Goal: Task Accomplishment & Management: Manage account settings

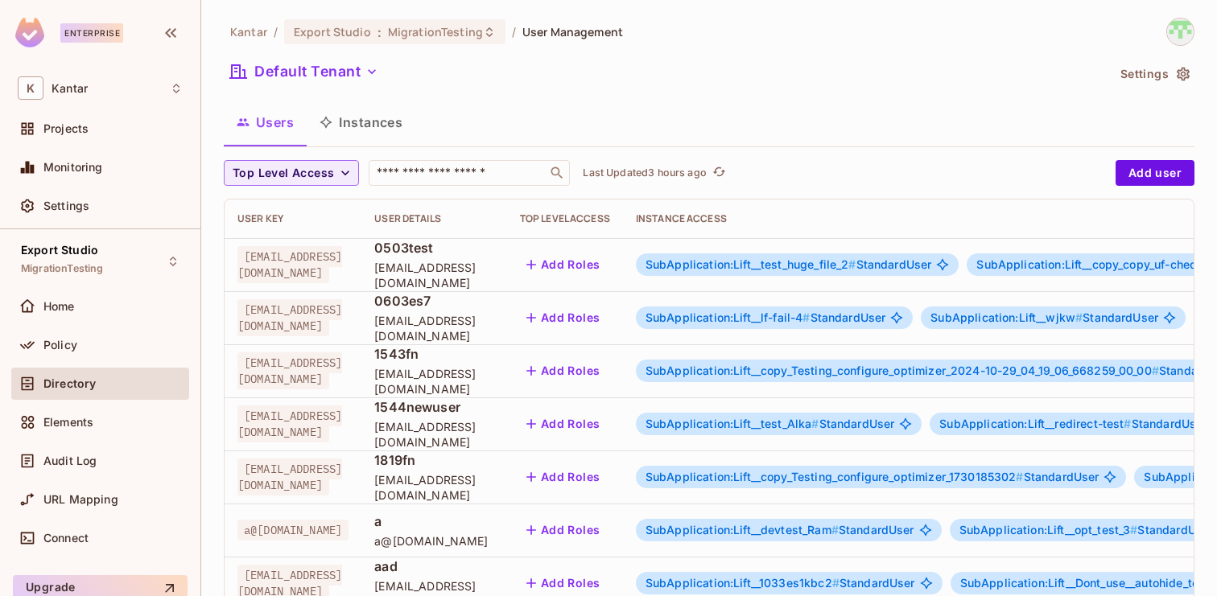
click at [111, 387] on div "Directory" at bounding box center [112, 384] width 139 height 13
click at [400, 126] on button "Instances" at bounding box center [361, 122] width 109 height 40
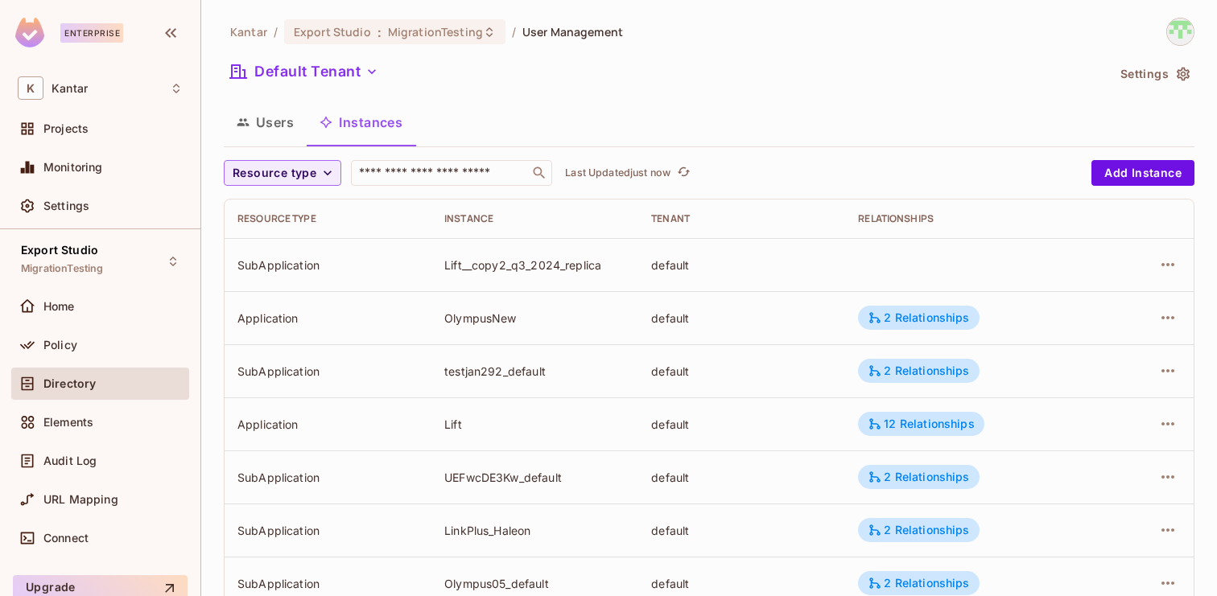
click at [439, 184] on div "​" at bounding box center [451, 173] width 201 height 26
paste input "*******"
type input "*******"
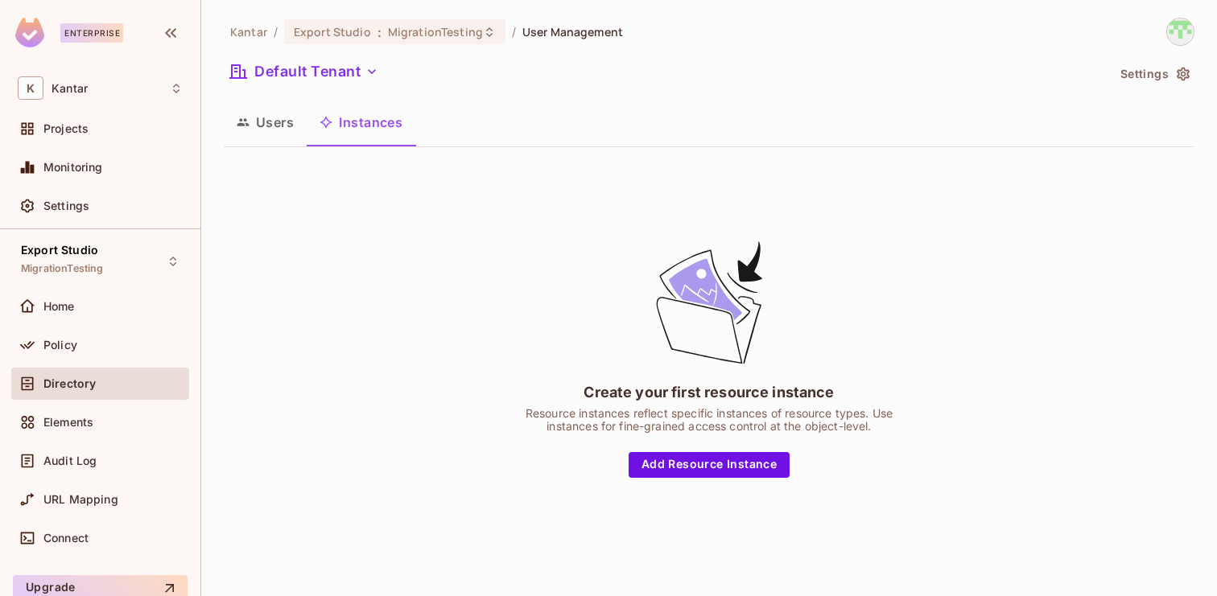
click at [251, 106] on button "Users" at bounding box center [265, 122] width 83 height 40
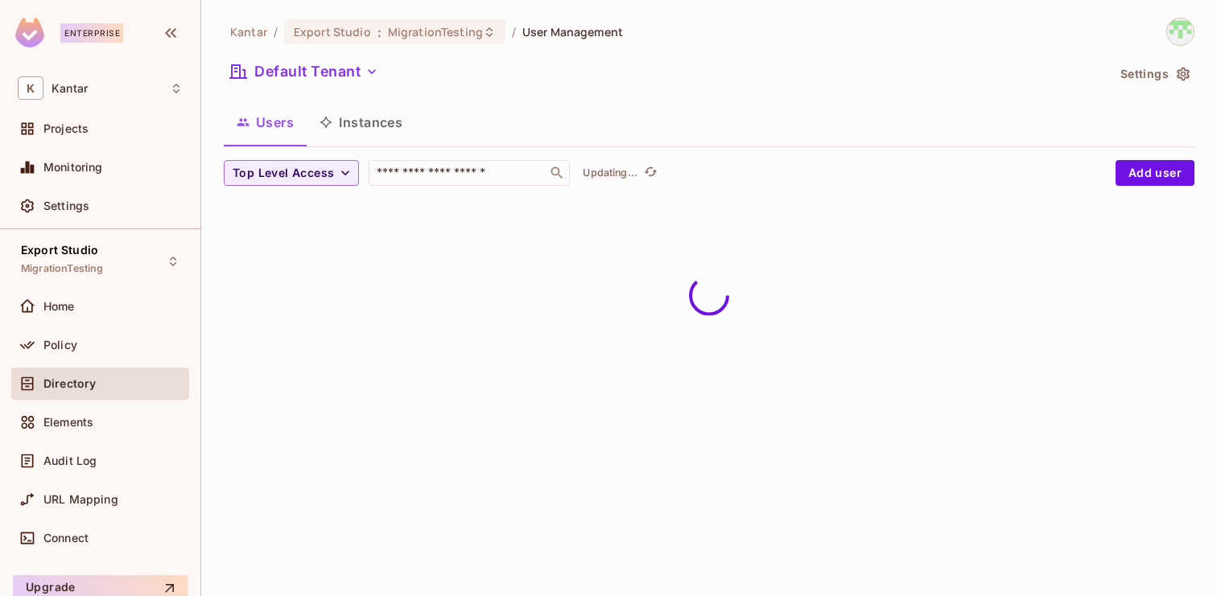
click at [365, 125] on button "Instances" at bounding box center [361, 122] width 109 height 40
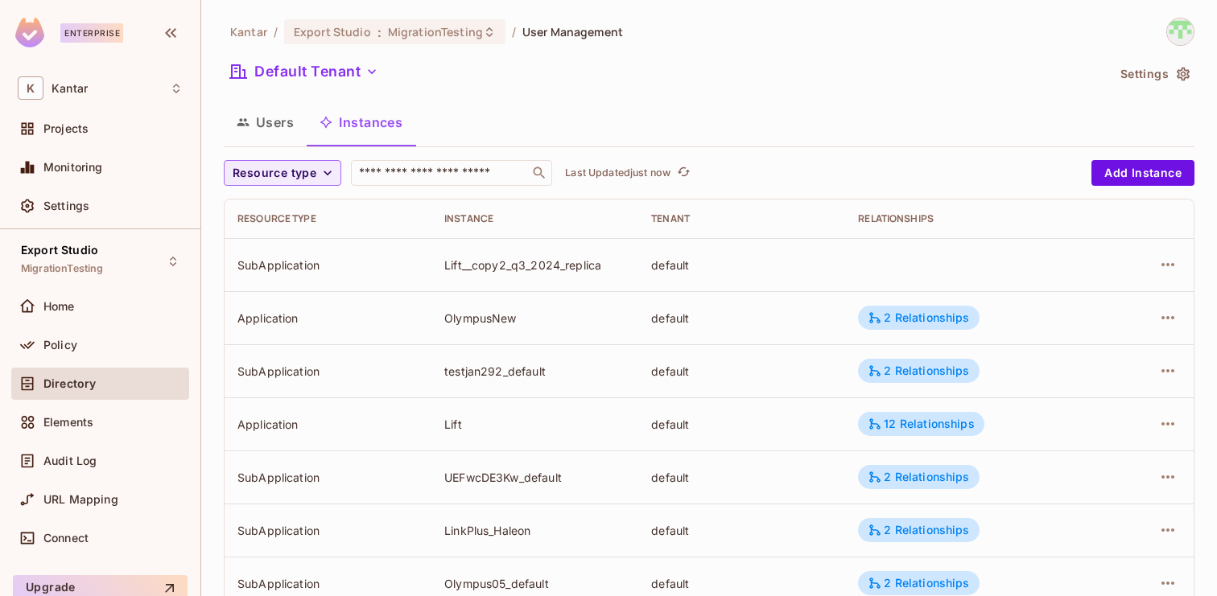
scroll to position [528, 0]
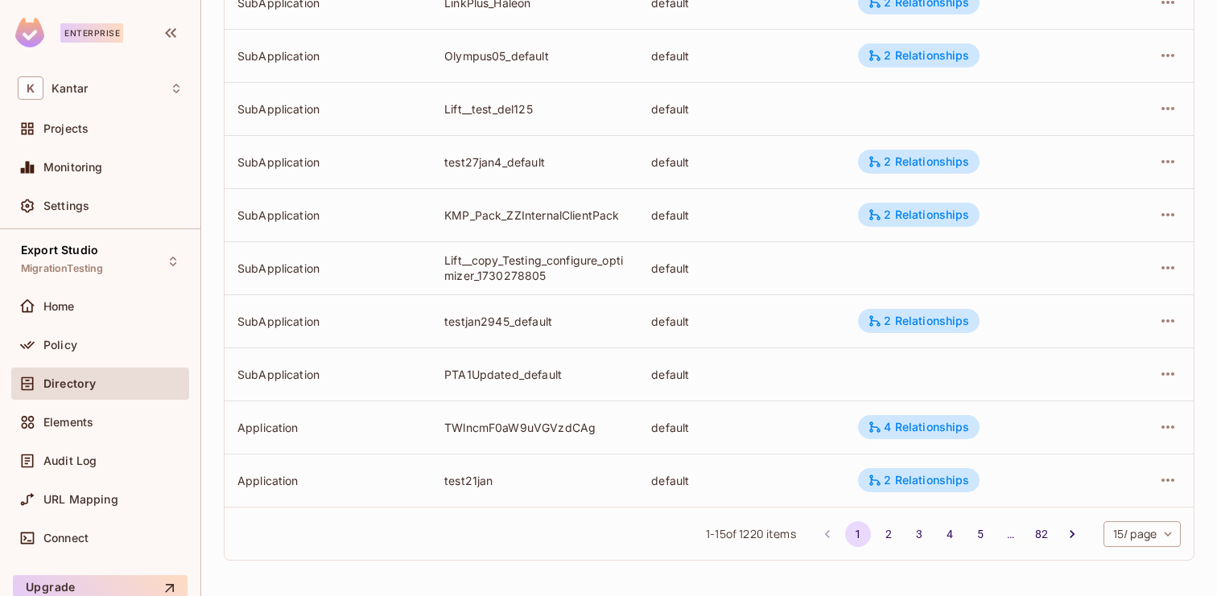
click at [1136, 539] on body "Enterprise K Kantar Projects Monitoring Settings Export Studio MigrationTesting…" at bounding box center [608, 298] width 1217 height 596
click at [1133, 563] on li "100 / page" at bounding box center [1140, 560] width 80 height 34
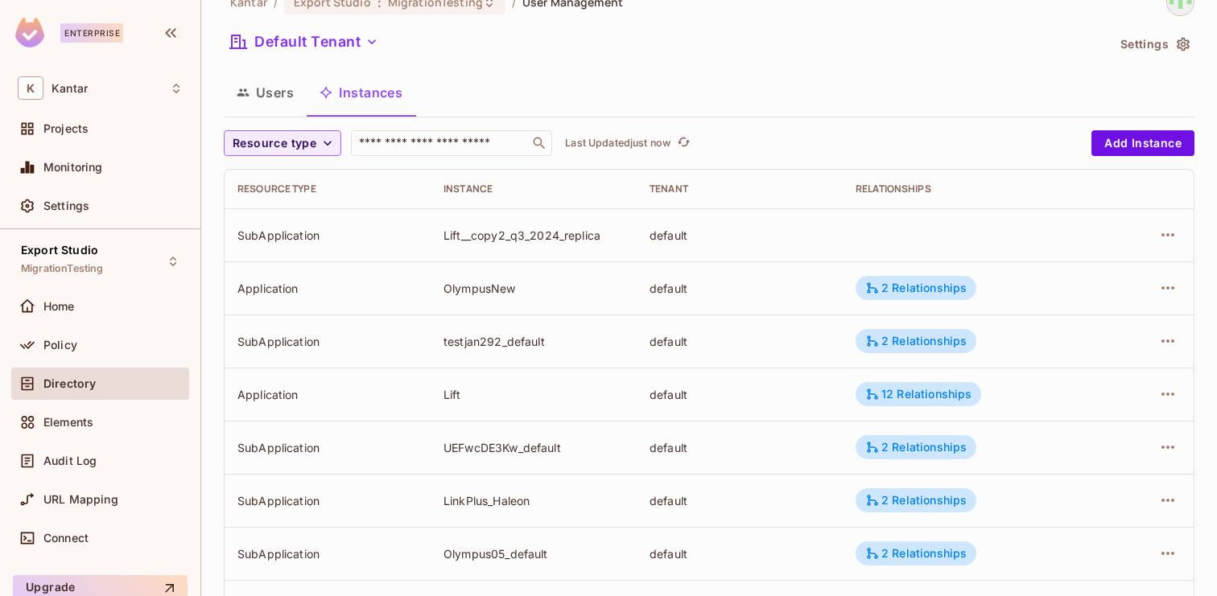
scroll to position [0, 0]
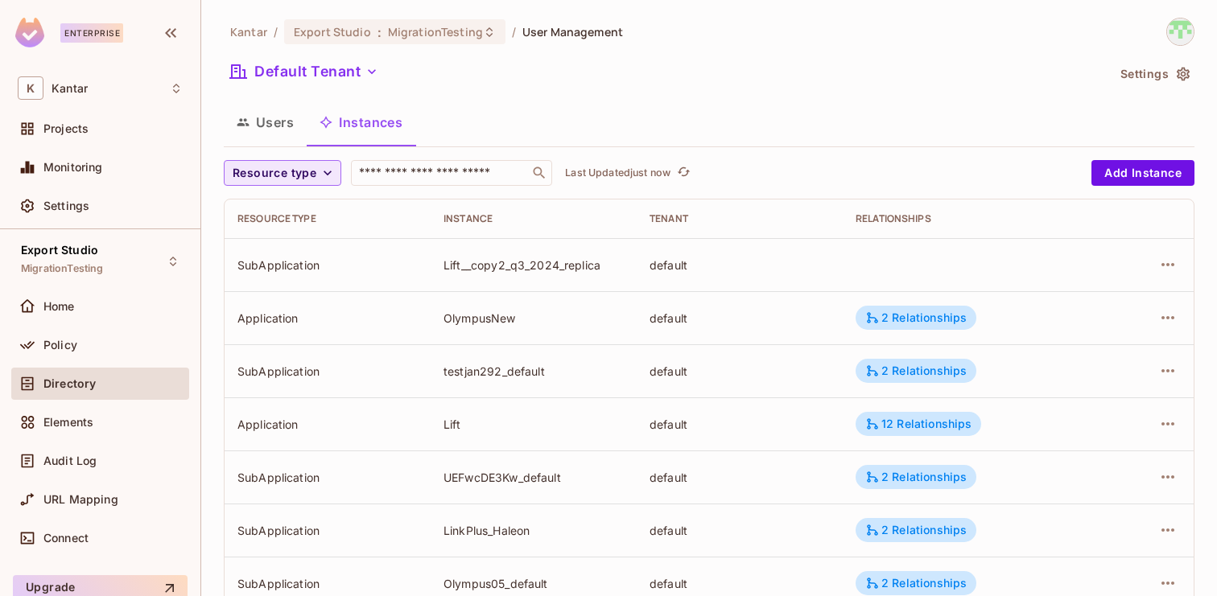
click at [326, 172] on icon "button" at bounding box center [328, 173] width 16 height 16
click at [288, 213] on span "Application" at bounding box center [278, 209] width 82 height 15
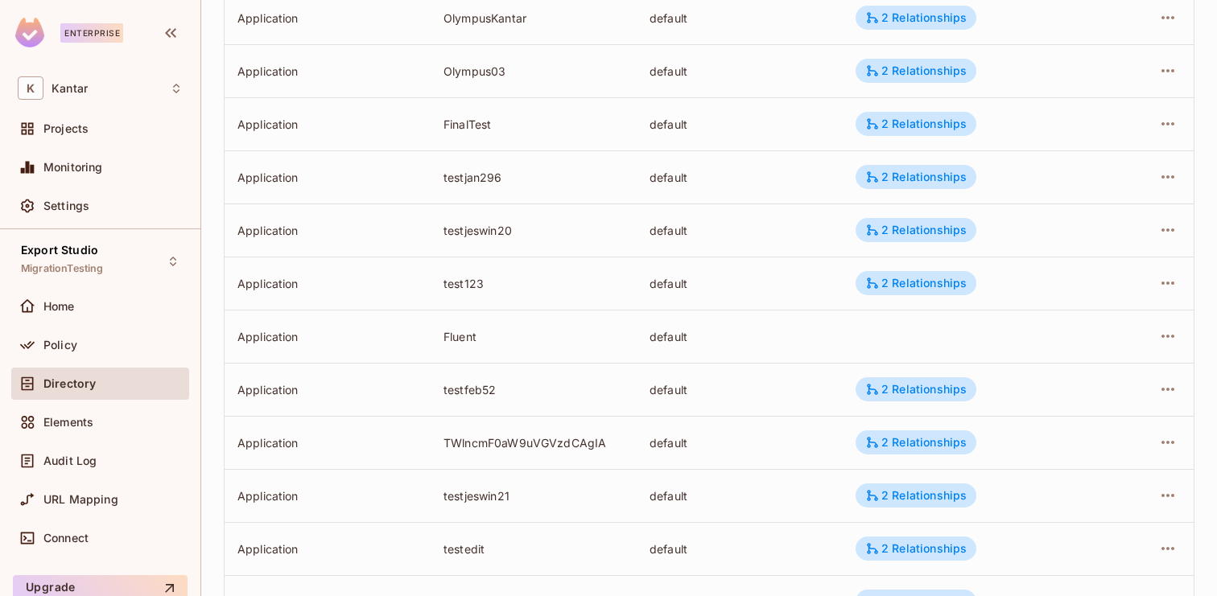
scroll to position [5044, 0]
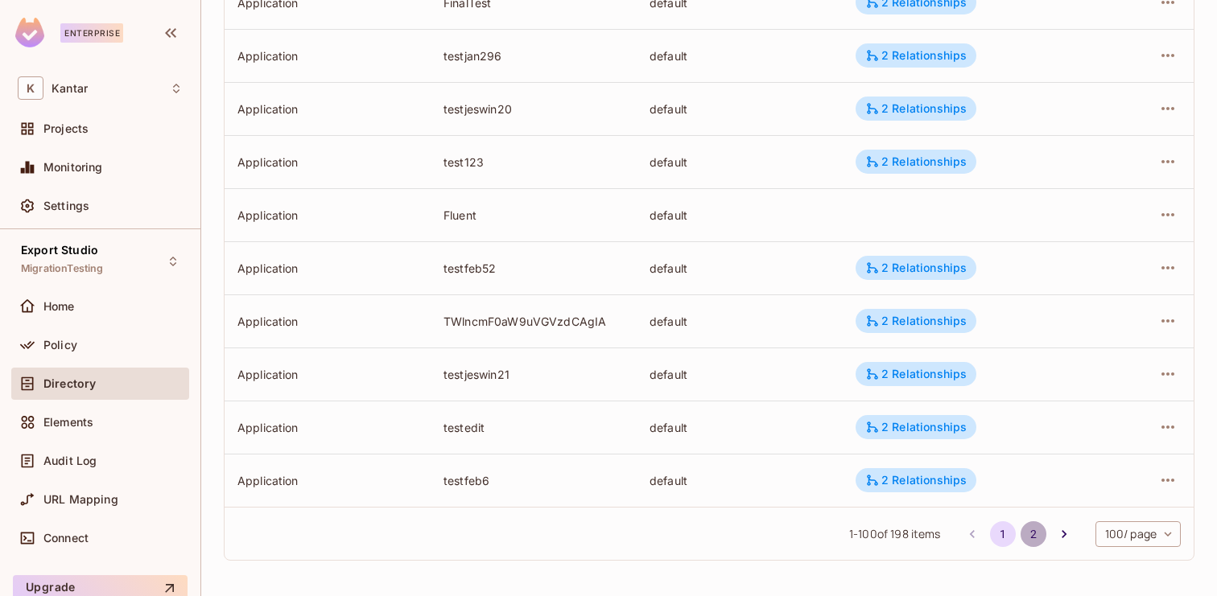
click at [1032, 542] on button "2" at bounding box center [1034, 535] width 26 height 26
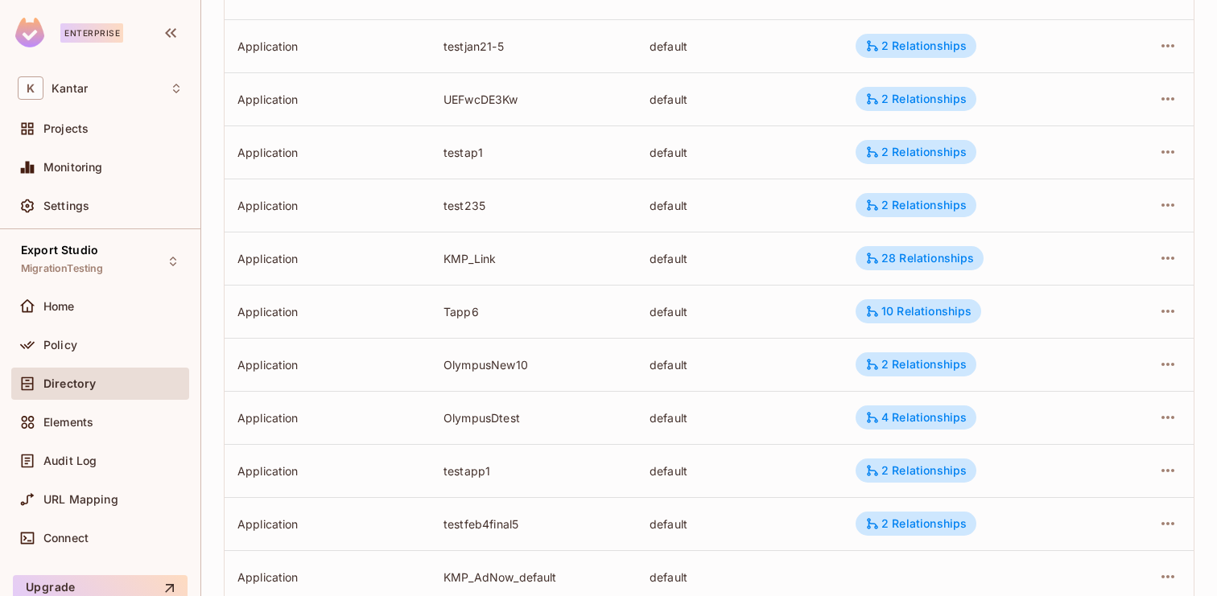
scroll to position [0, 0]
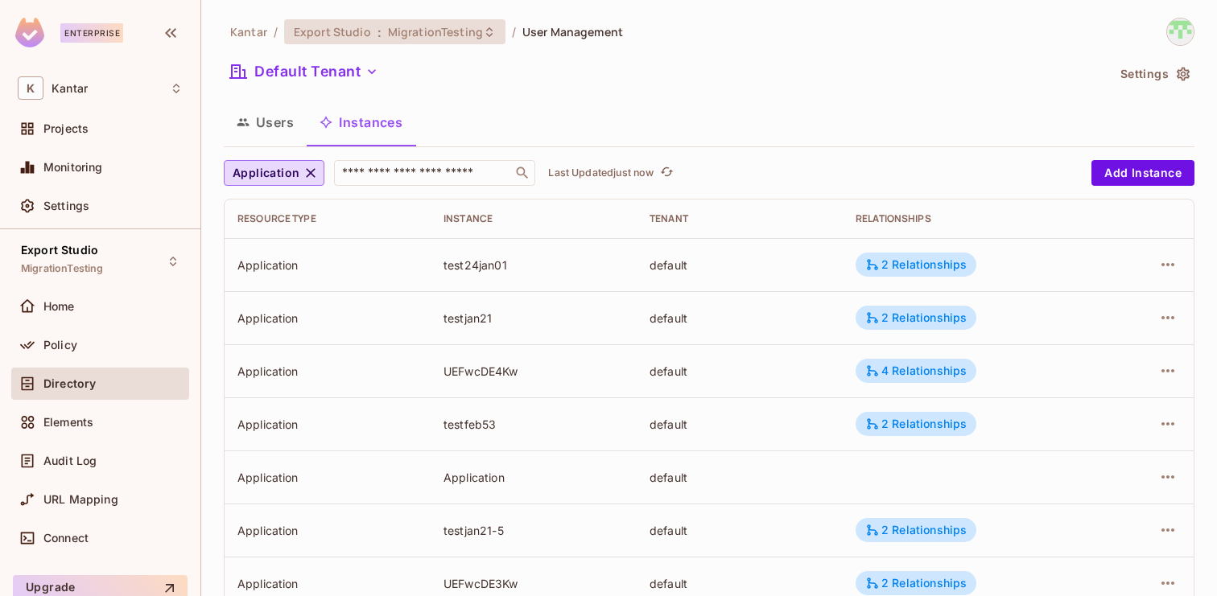
click at [435, 35] on span "MigrationTesting" at bounding box center [435, 31] width 95 height 15
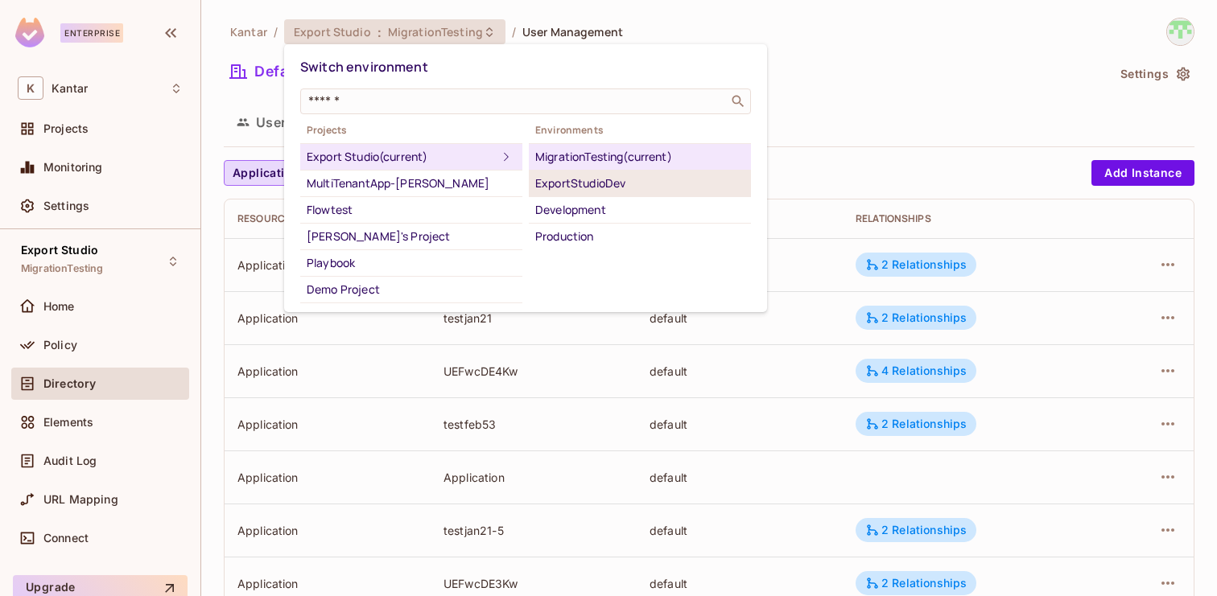
click at [604, 187] on div "ExportStudioDev" at bounding box center [639, 183] width 209 height 19
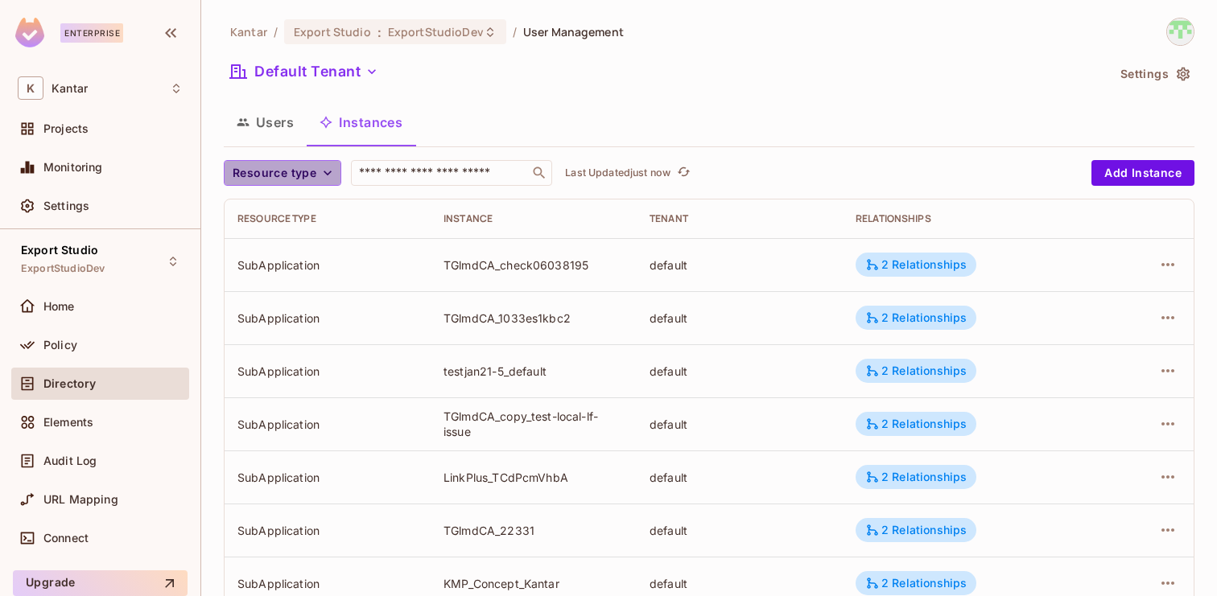
click at [304, 174] on span "Resource type" at bounding box center [275, 173] width 84 height 20
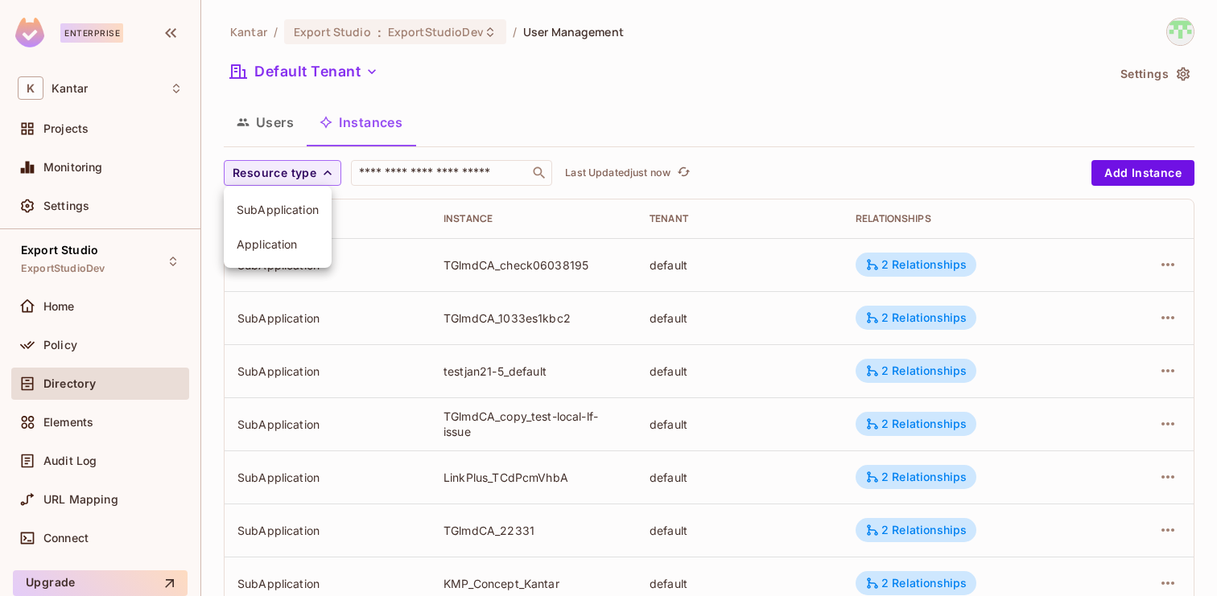
click at [297, 237] on span "Application" at bounding box center [278, 244] width 82 height 15
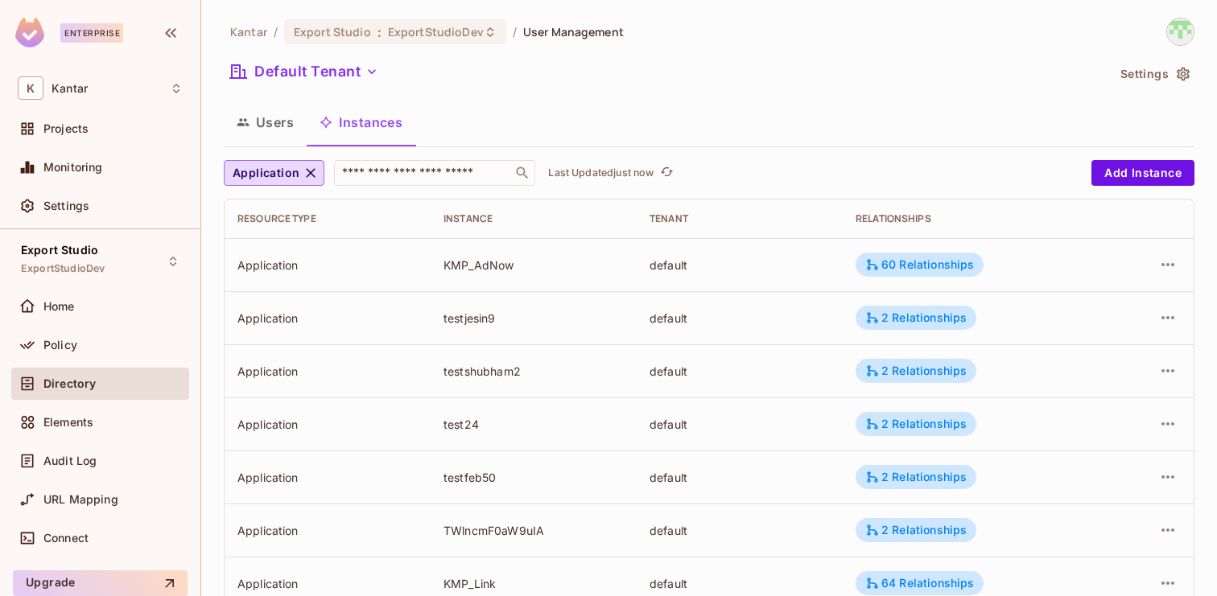
scroll to position [528, 0]
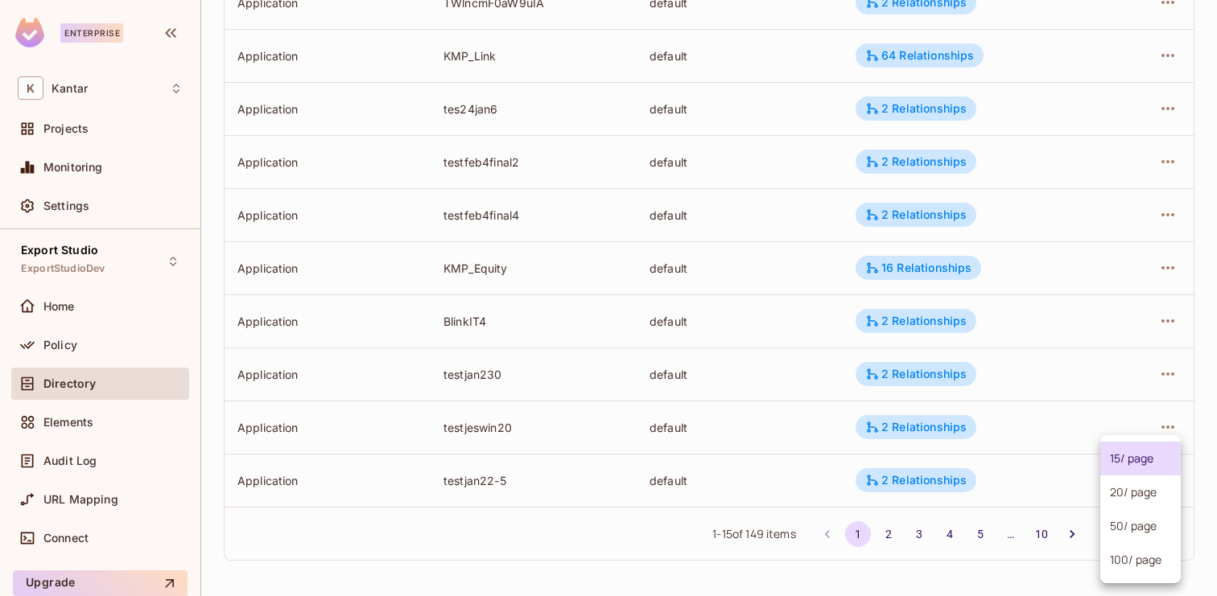
click at [1124, 528] on body "Enterprise K Kantar Projects Monitoring Settings Export Studio ExportStudioDev …" at bounding box center [608, 298] width 1217 height 596
click at [1119, 554] on li "100 / page" at bounding box center [1140, 560] width 80 height 34
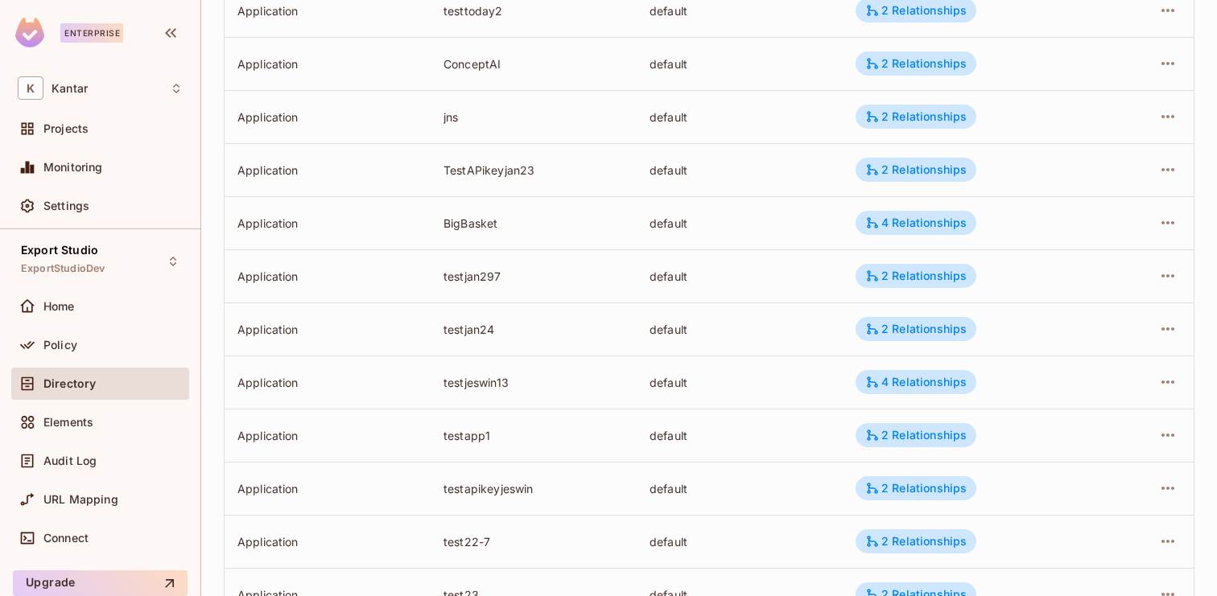
scroll to position [5044, 0]
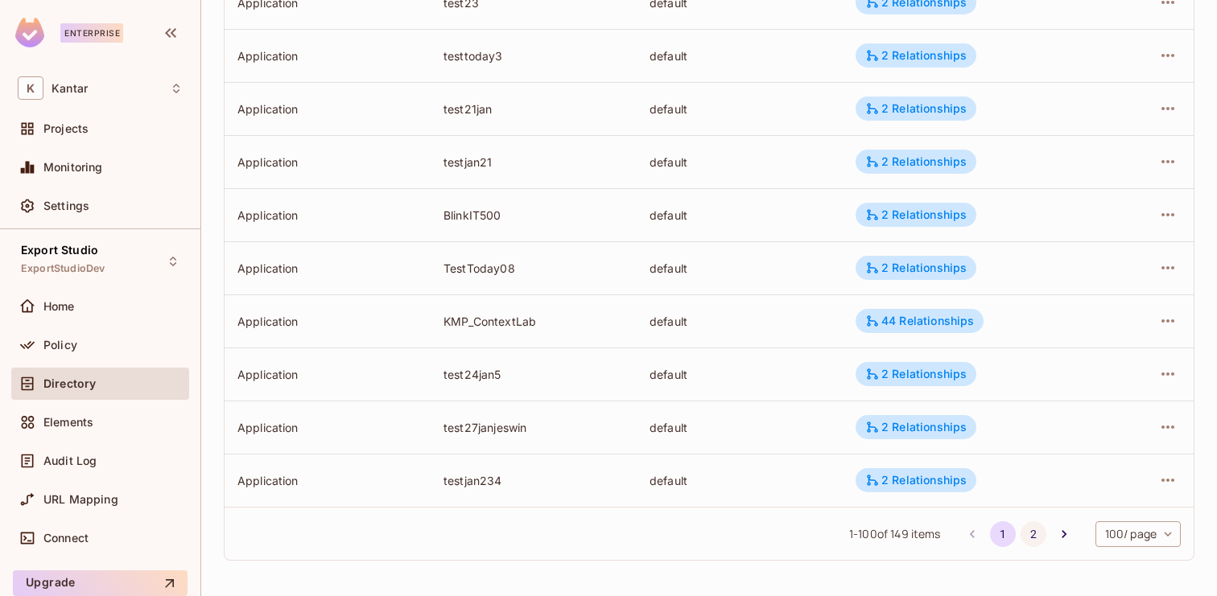
click at [1026, 531] on button "2" at bounding box center [1034, 535] width 26 height 26
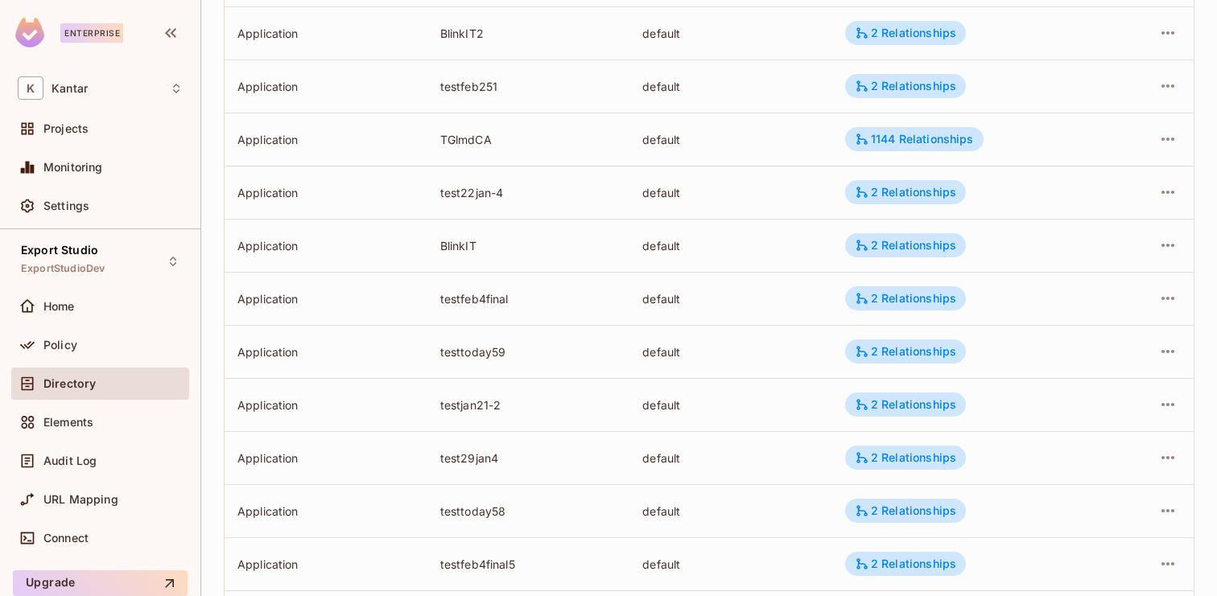
scroll to position [2334, 0]
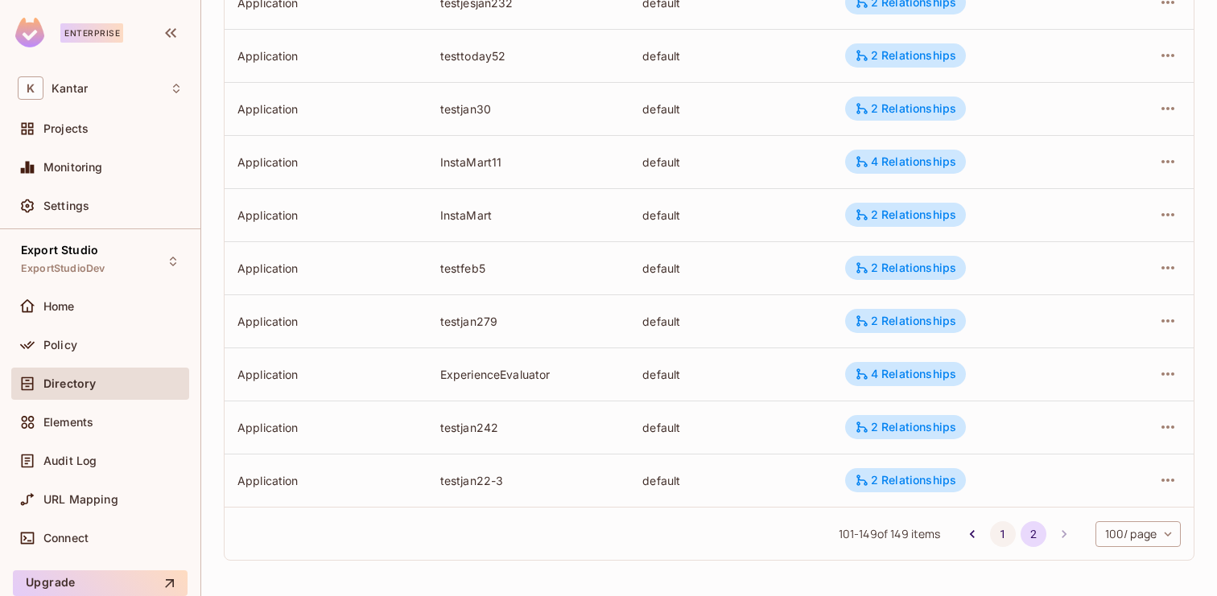
click at [997, 526] on button "1" at bounding box center [1003, 535] width 26 height 26
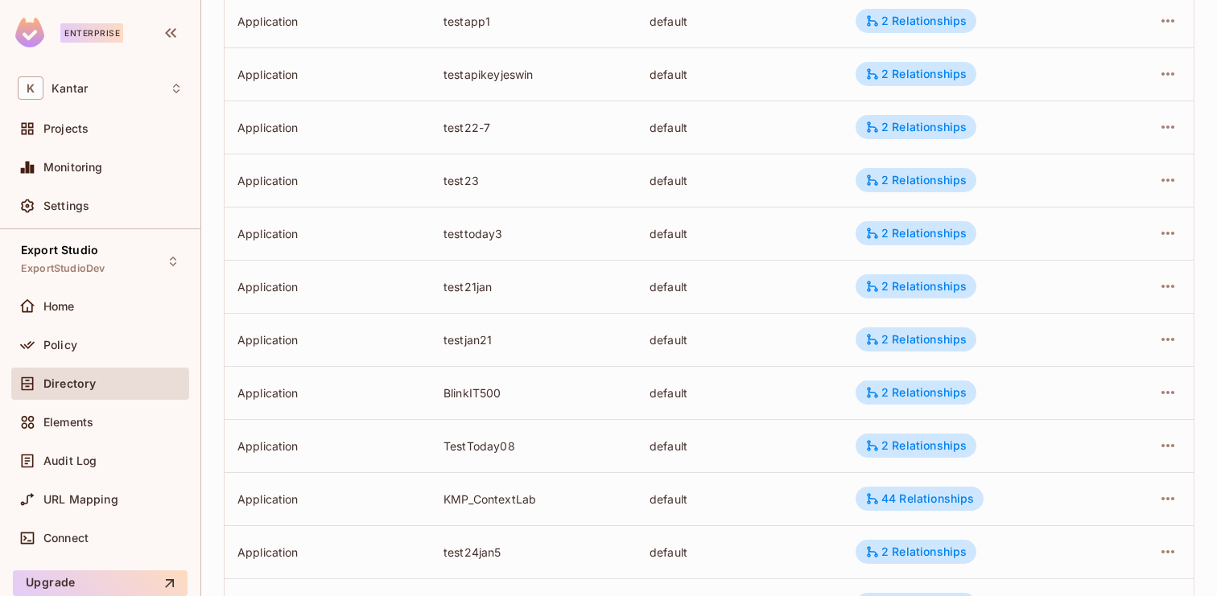
scroll to position [5044, 0]
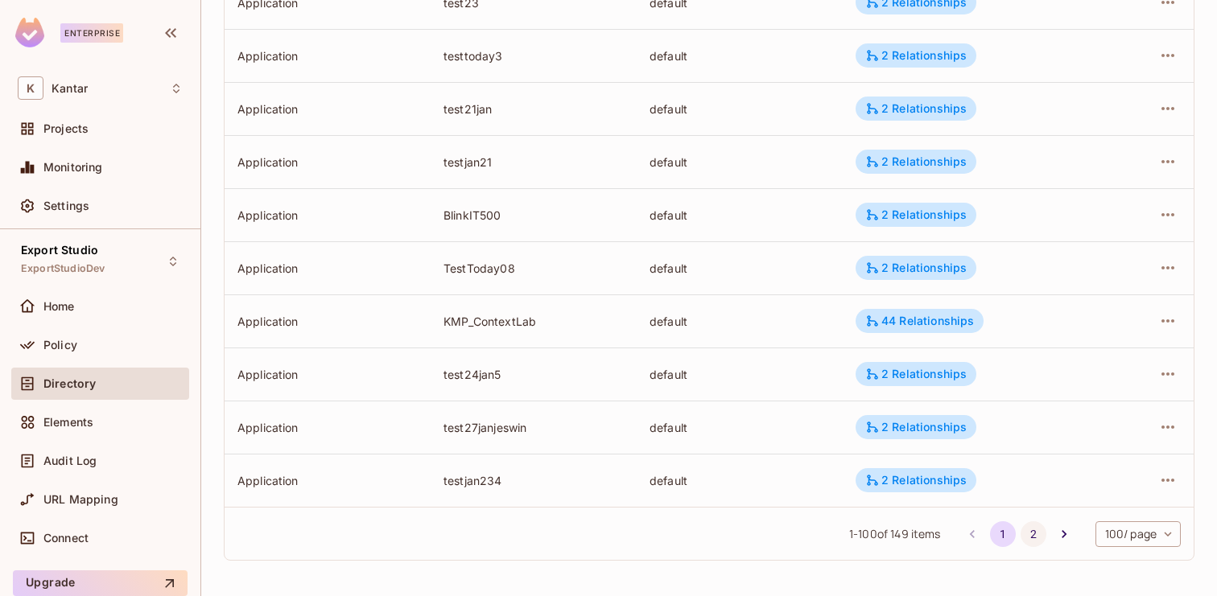
click at [1034, 538] on button "2" at bounding box center [1034, 535] width 26 height 26
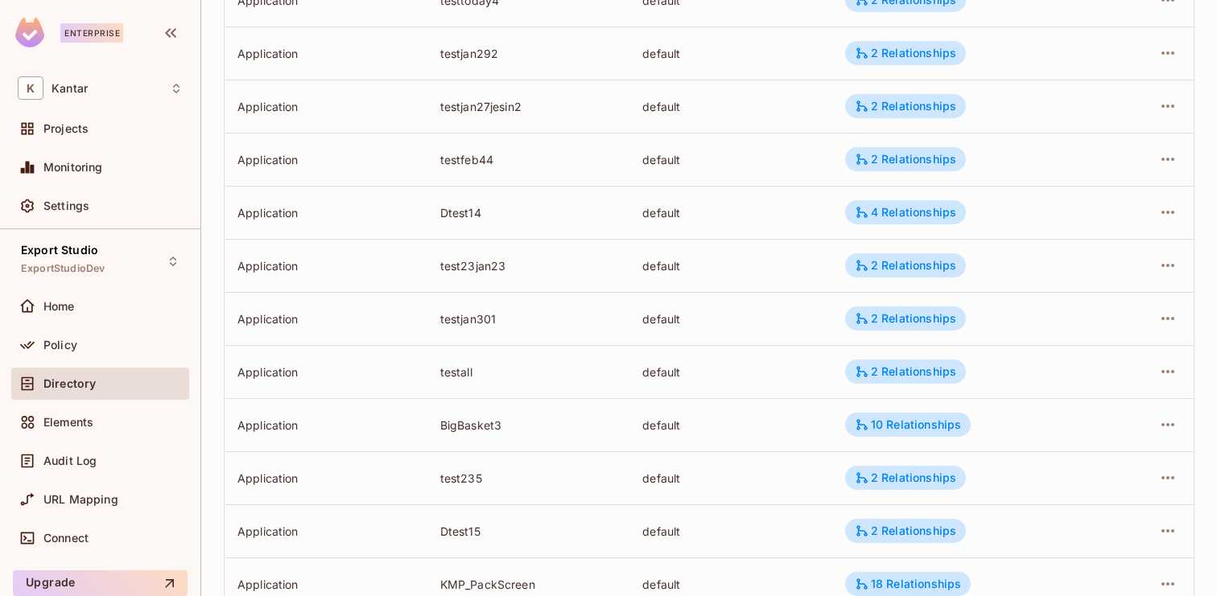
scroll to position [0, 0]
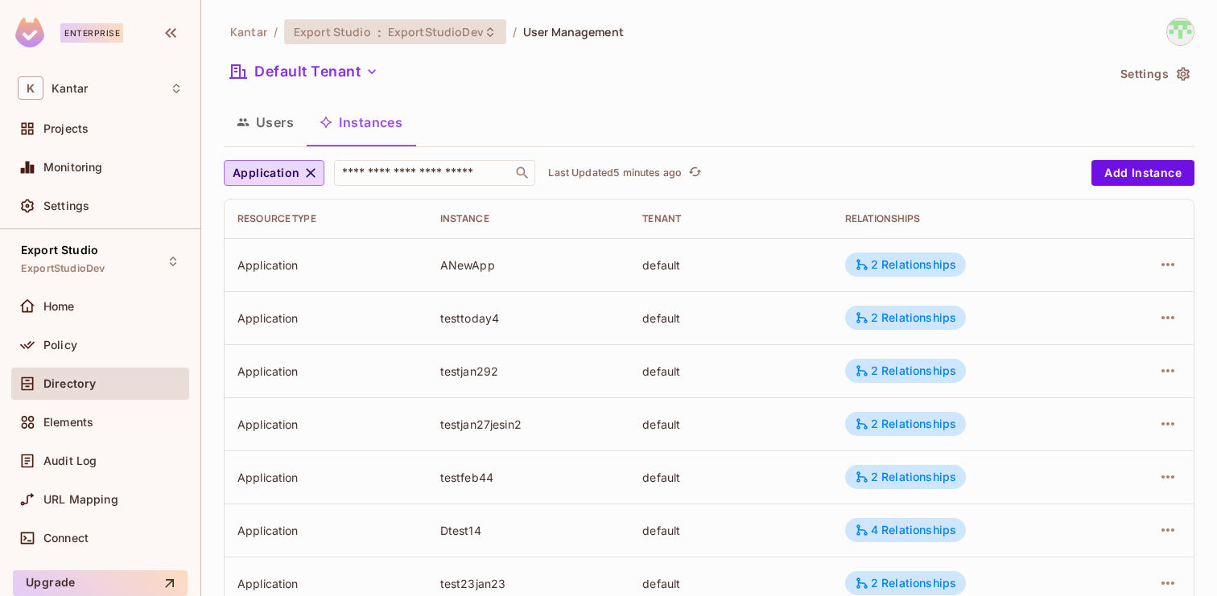
click at [356, 28] on span "Export Studio" at bounding box center [332, 31] width 77 height 15
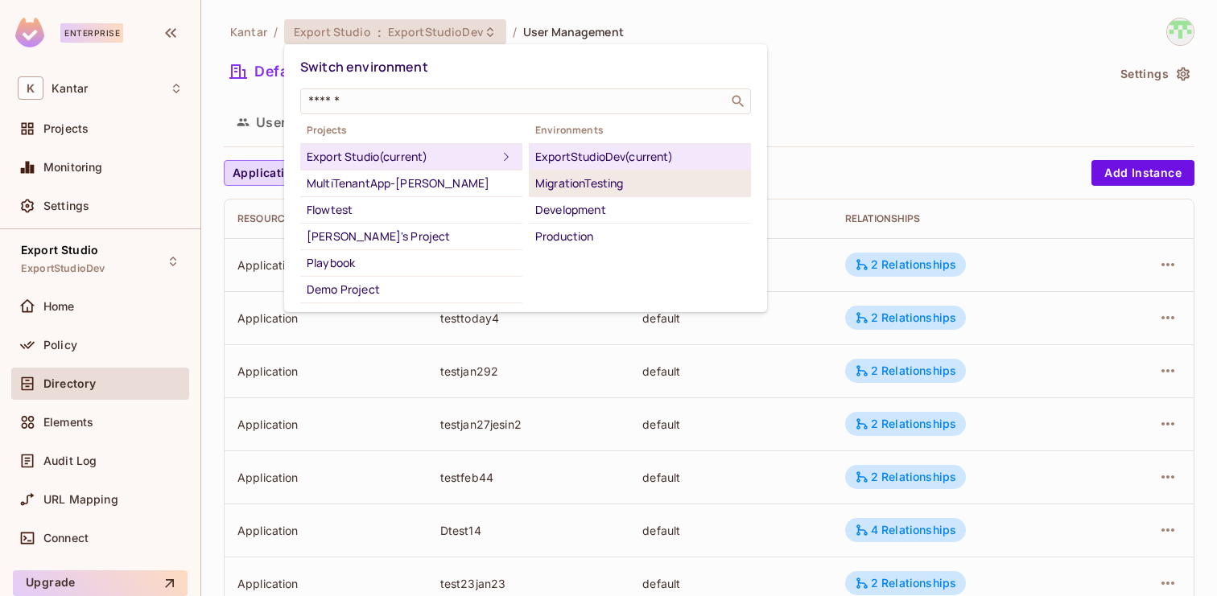
click at [572, 185] on div "MigrationTesting" at bounding box center [639, 183] width 209 height 19
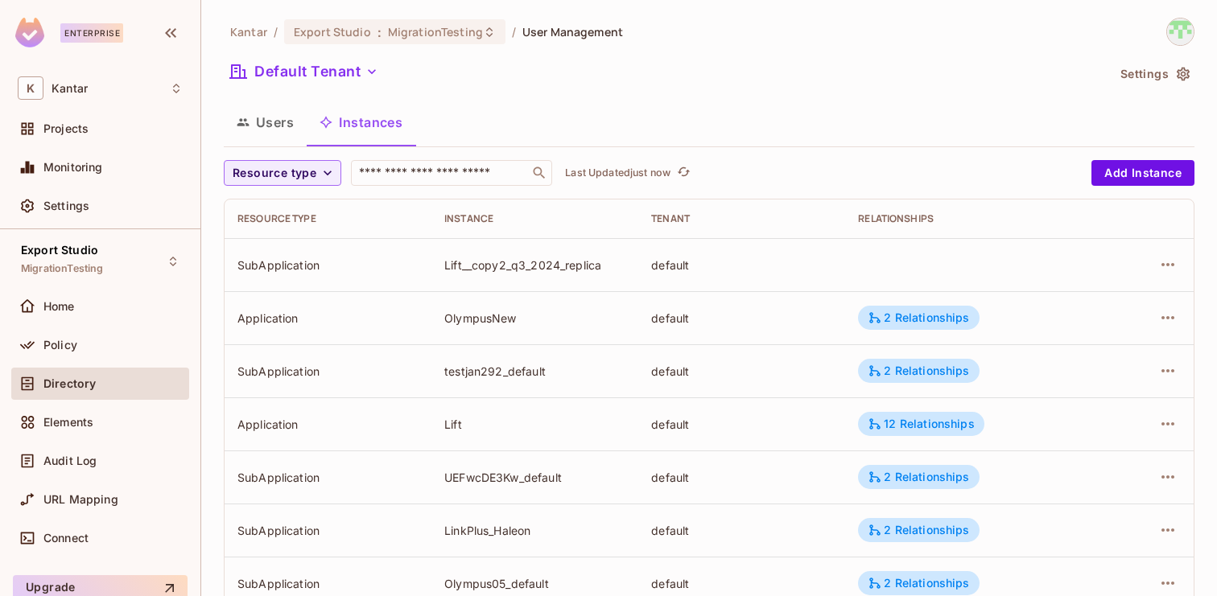
click at [752, 85] on div "Default Tenant" at bounding box center [665, 74] width 882 height 31
click at [303, 182] on span "Resource type" at bounding box center [275, 173] width 84 height 20
click at [293, 197] on li "Application" at bounding box center [278, 209] width 108 height 35
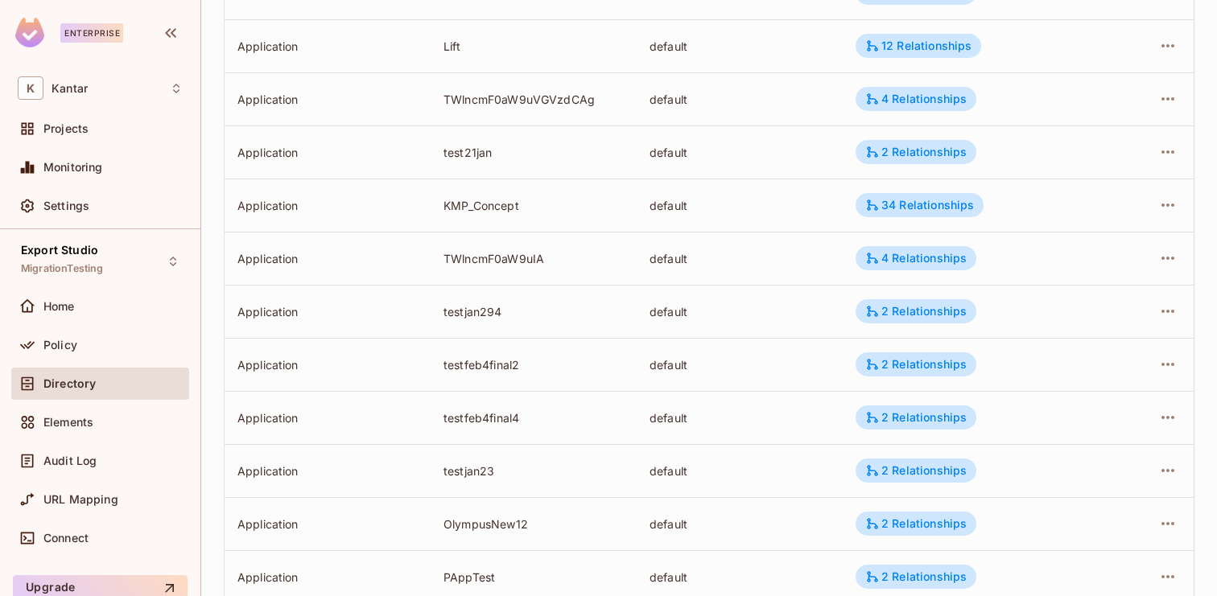
scroll to position [528, 0]
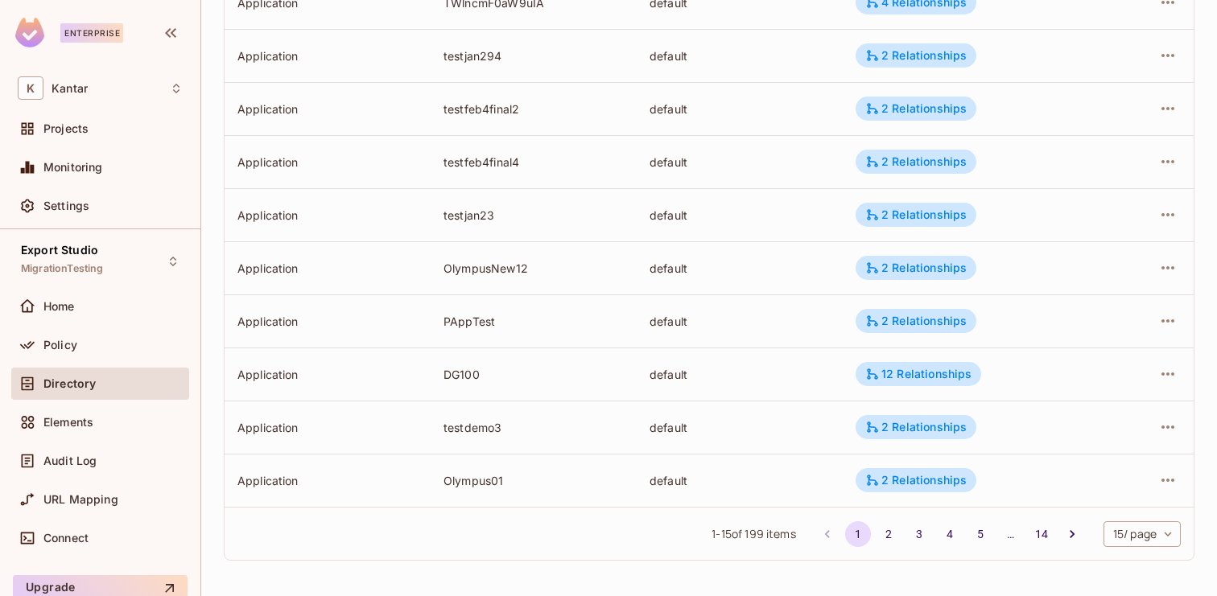
click at [1150, 539] on body "Enterprise K Kantar Projects Monitoring Settings Export Studio MigrationTesting…" at bounding box center [608, 298] width 1217 height 596
click at [1141, 555] on li "100 / page" at bounding box center [1140, 560] width 80 height 34
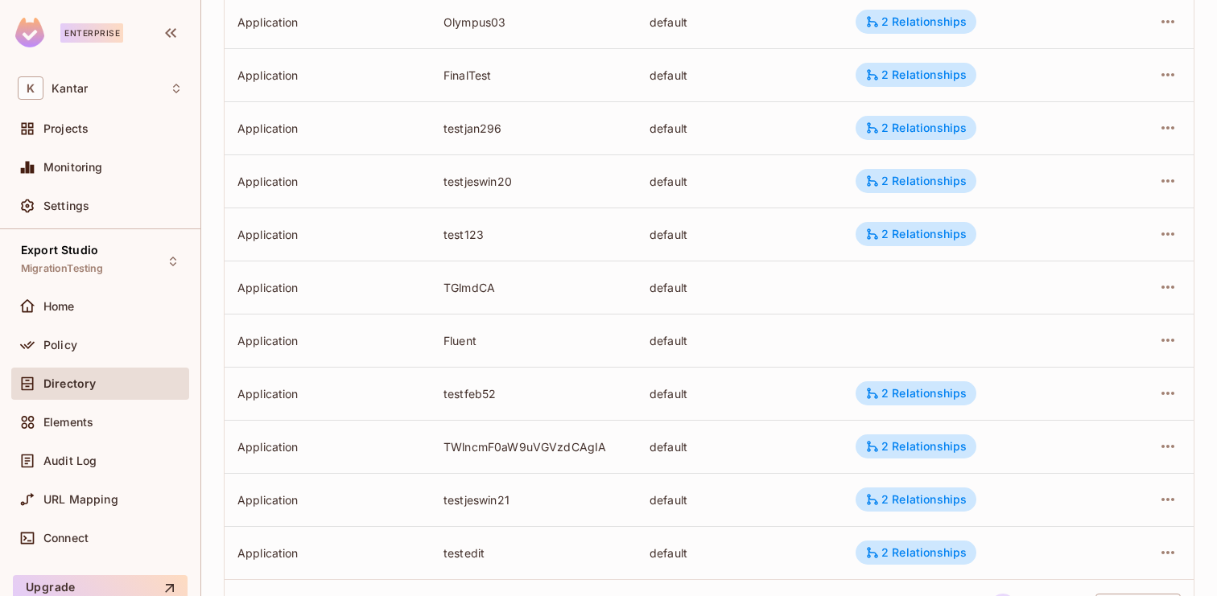
scroll to position [5044, 0]
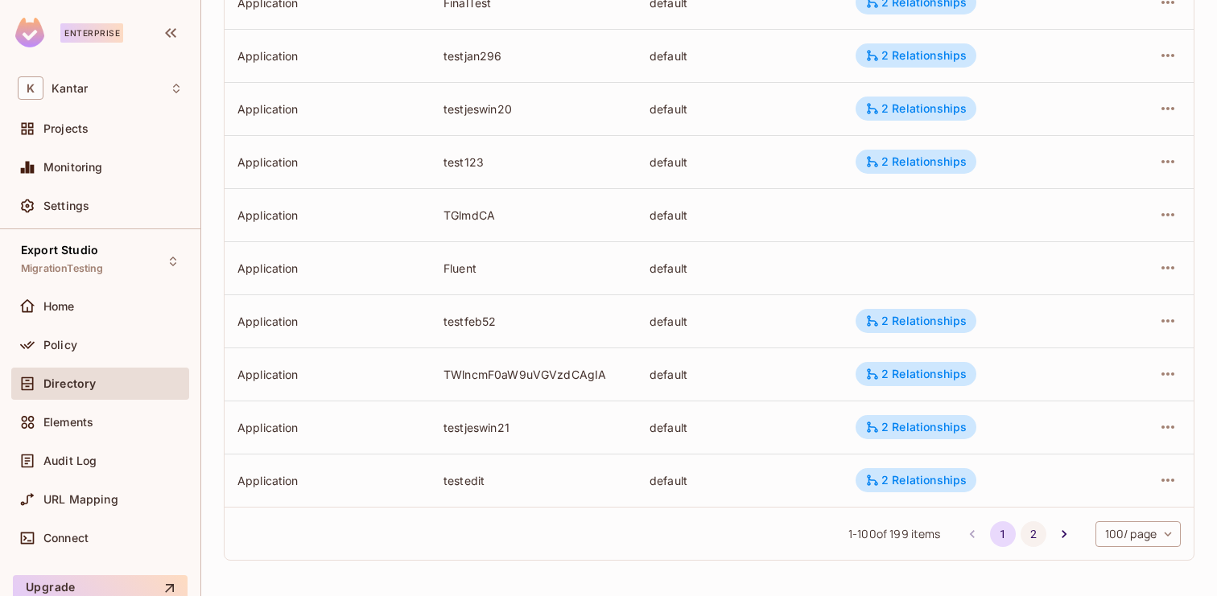
click at [1025, 532] on button "2" at bounding box center [1034, 535] width 26 height 26
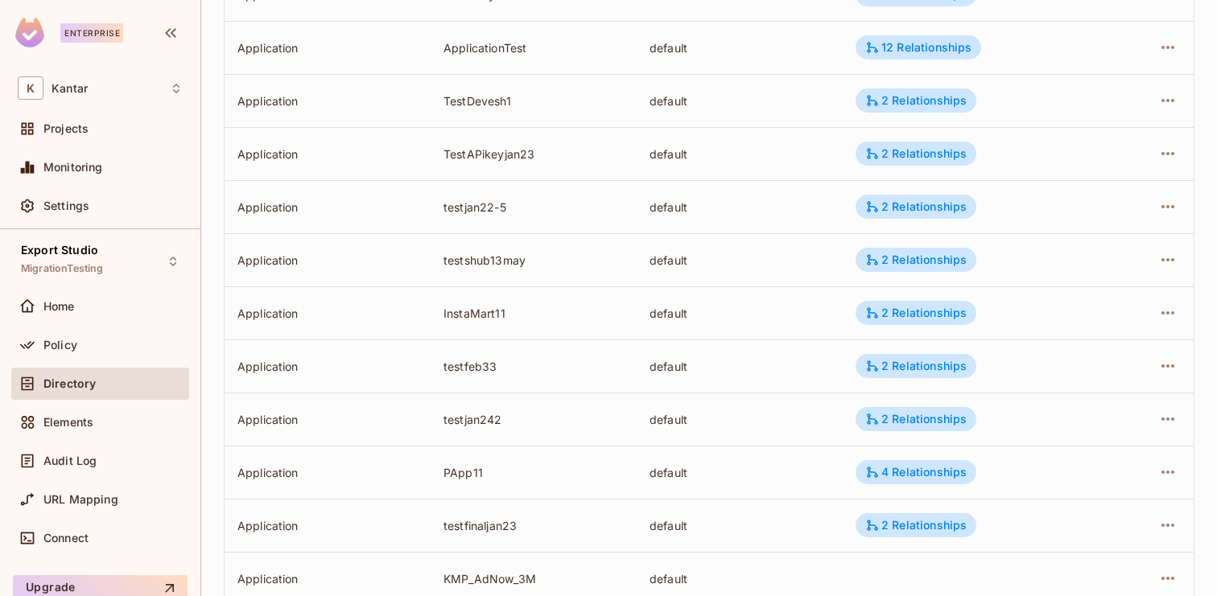
scroll to position [4991, 0]
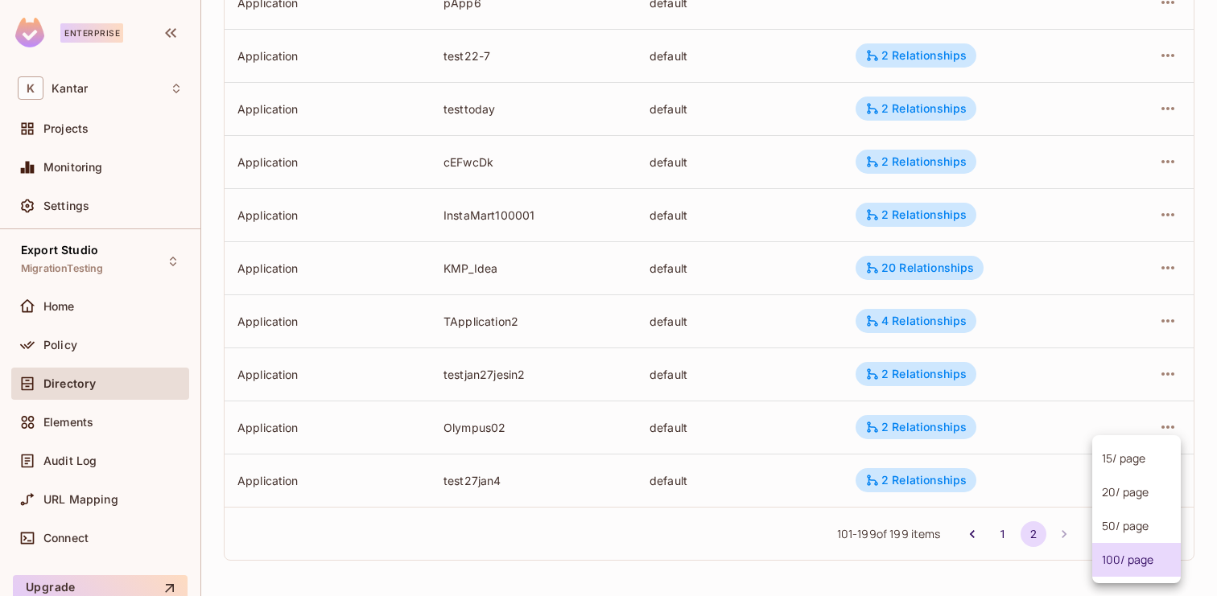
click at [1147, 534] on body "Enterprise K Kantar Projects Monitoring Settings Export Studio MigrationTesting…" at bounding box center [608, 298] width 1217 height 596
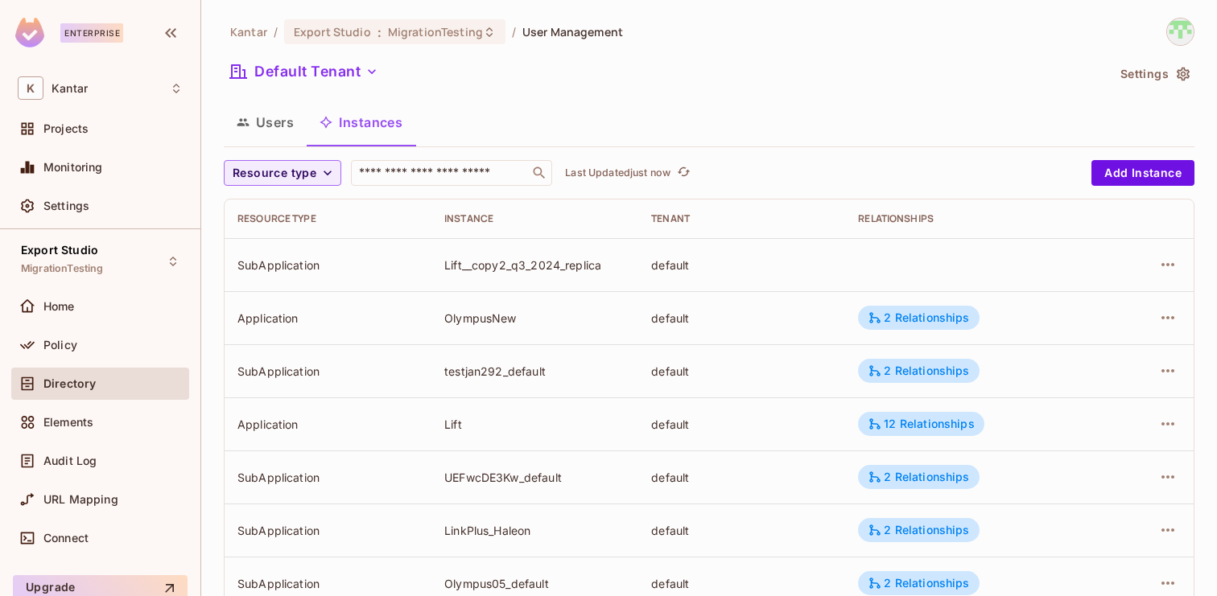
click at [287, 180] on span "Resource type" at bounding box center [275, 173] width 84 height 20
click at [283, 214] on span "Application" at bounding box center [278, 209] width 82 height 15
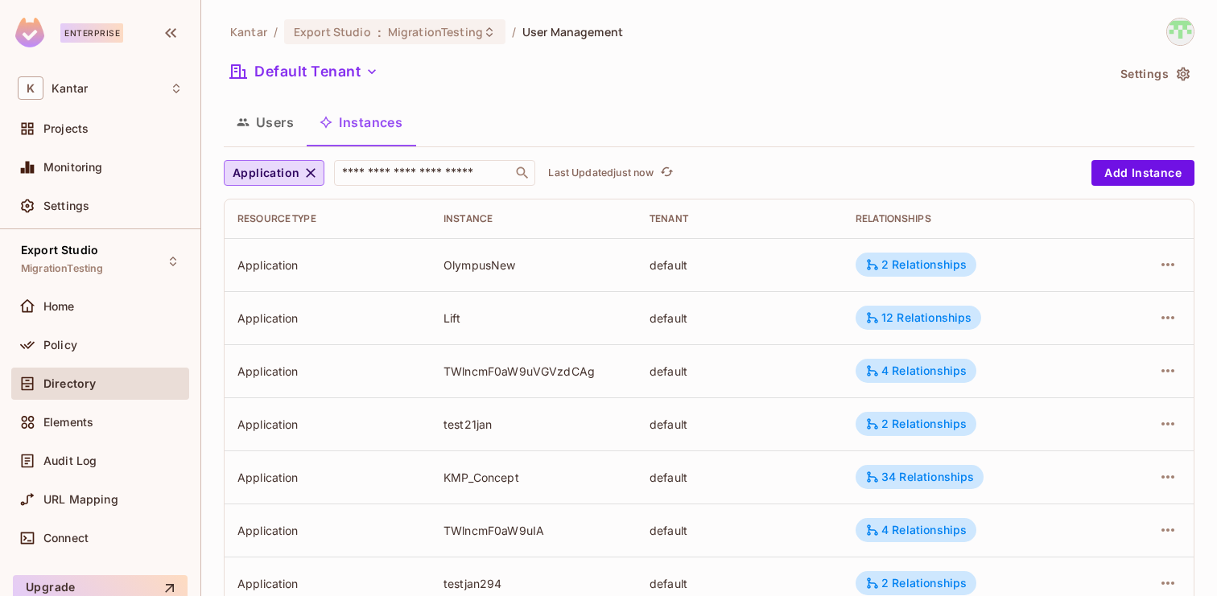
click at [753, 88] on div "Default Tenant" at bounding box center [665, 74] width 882 height 31
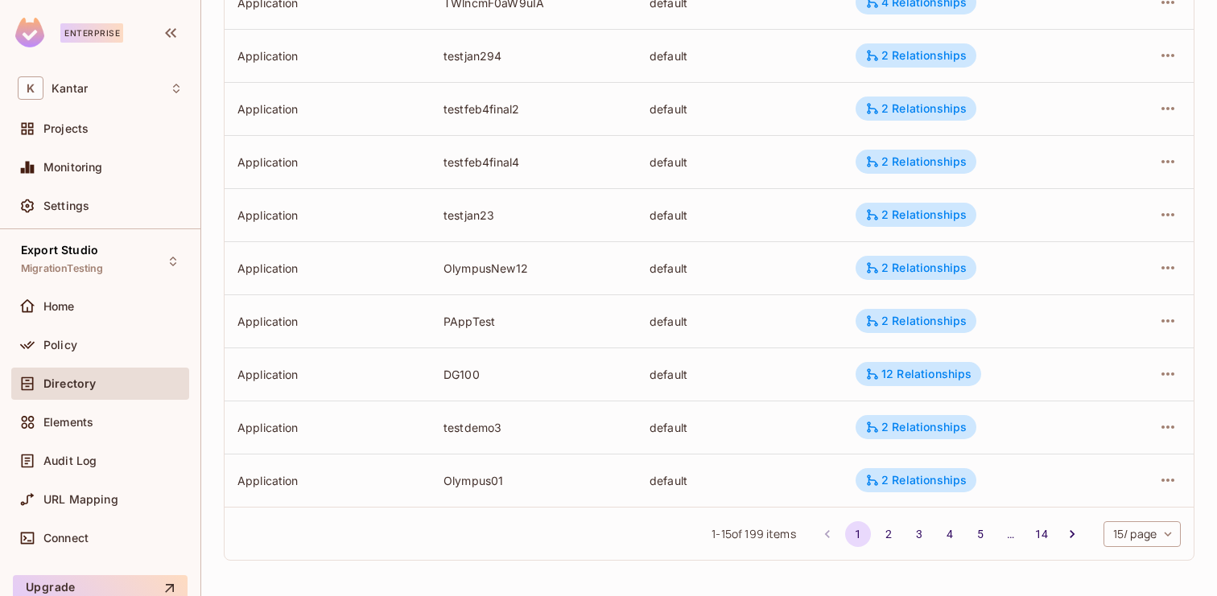
click at [1149, 539] on body "Enterprise K Kantar Projects Monitoring Settings Export Studio MigrationTesting…" at bounding box center [608, 298] width 1217 height 596
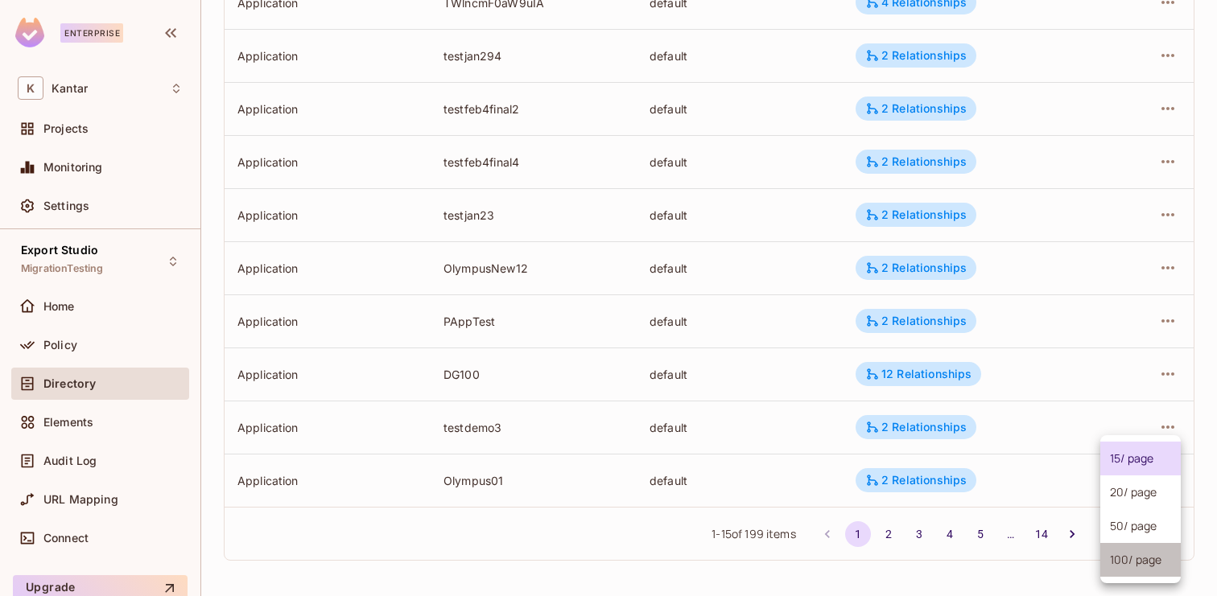
click at [1134, 562] on li "100 / page" at bounding box center [1140, 560] width 80 height 34
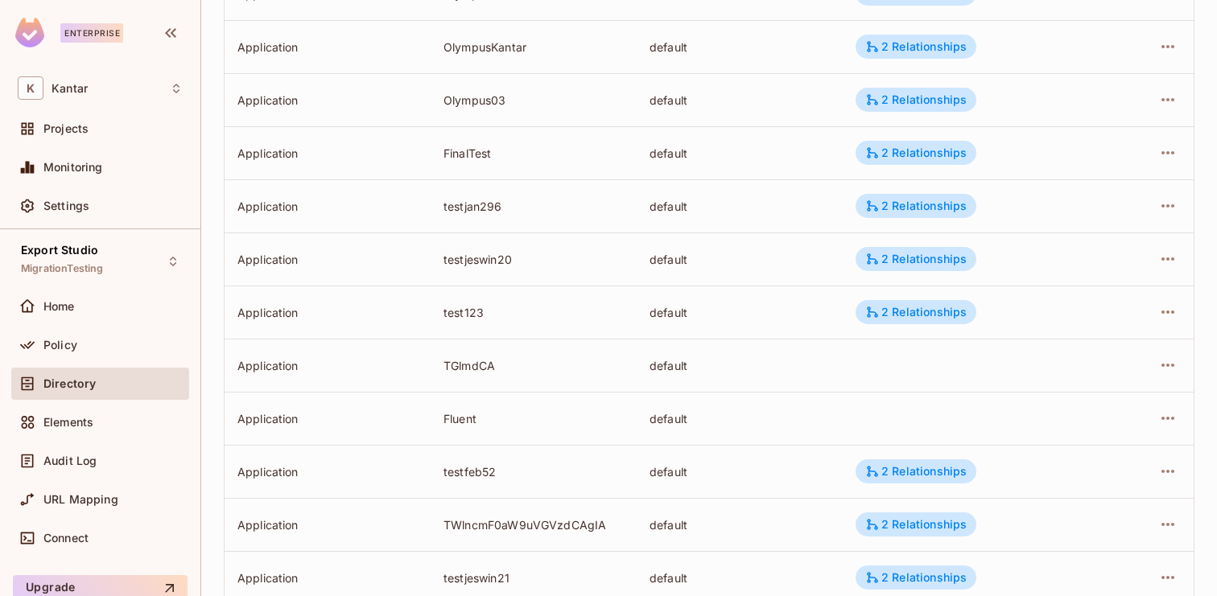
scroll to position [5044, 0]
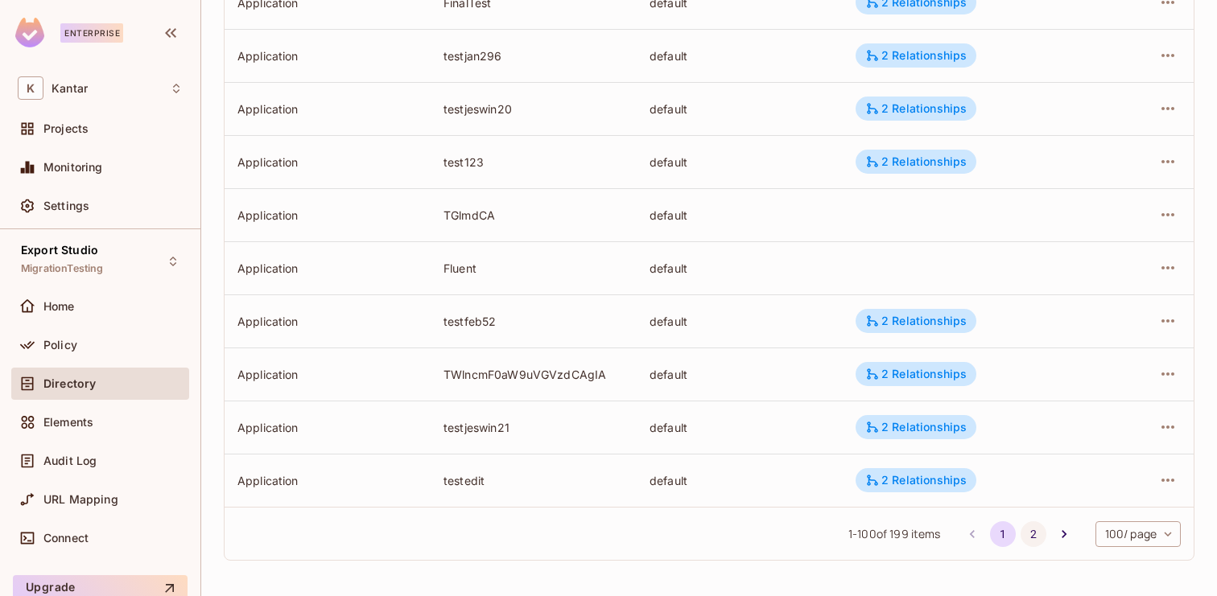
click at [1031, 543] on button "2" at bounding box center [1034, 535] width 26 height 26
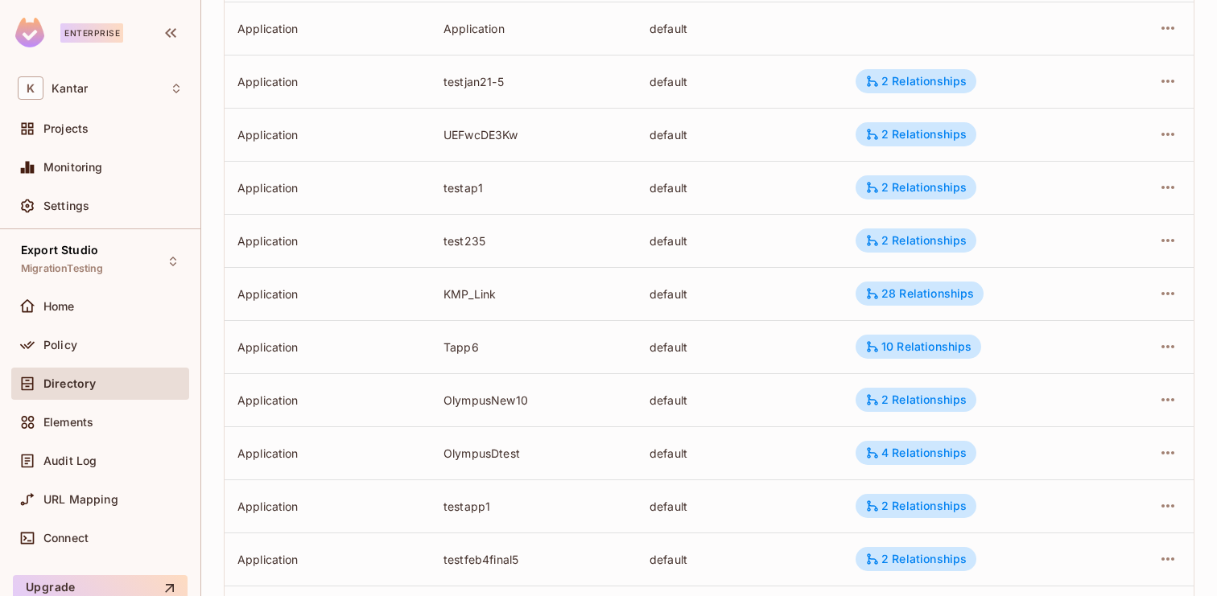
scroll to position [0, 0]
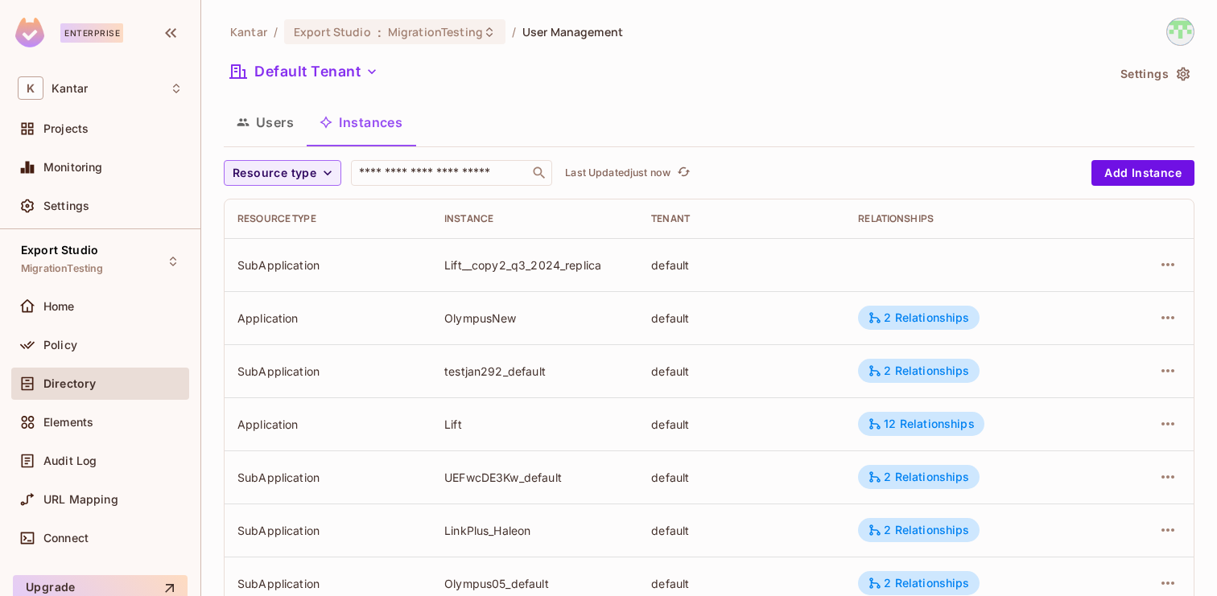
scroll to position [528, 0]
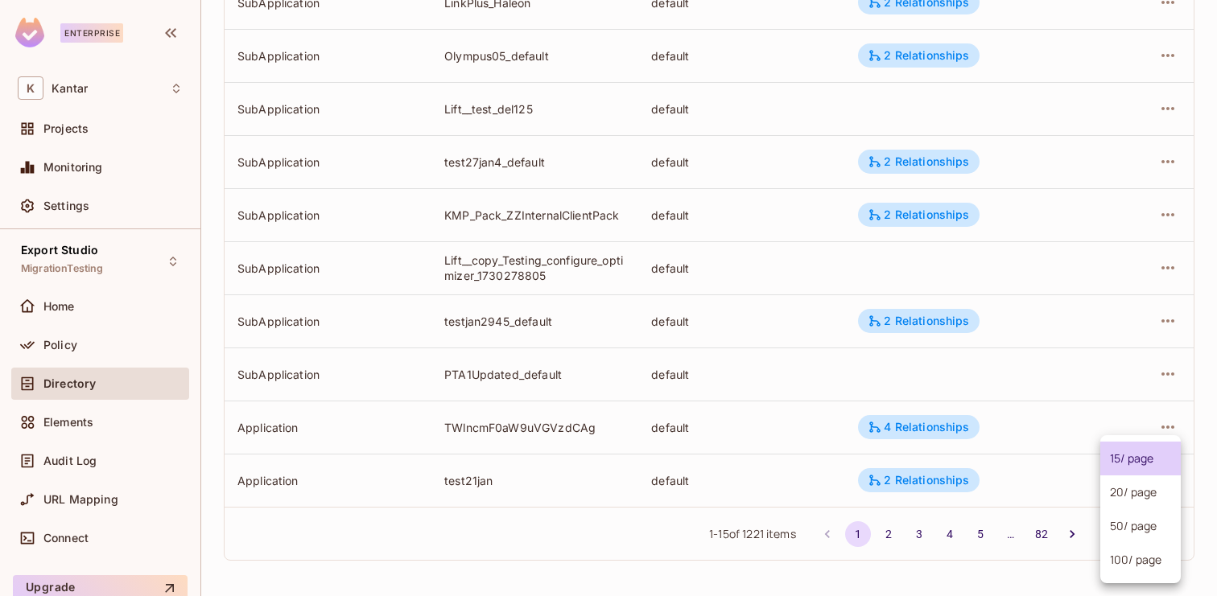
click at [1139, 540] on body "Enterprise K Kantar Projects Monitoring Settings Export Studio MigrationTesting…" at bounding box center [608, 298] width 1217 height 596
click at [1134, 559] on li "100 / page" at bounding box center [1140, 560] width 80 height 34
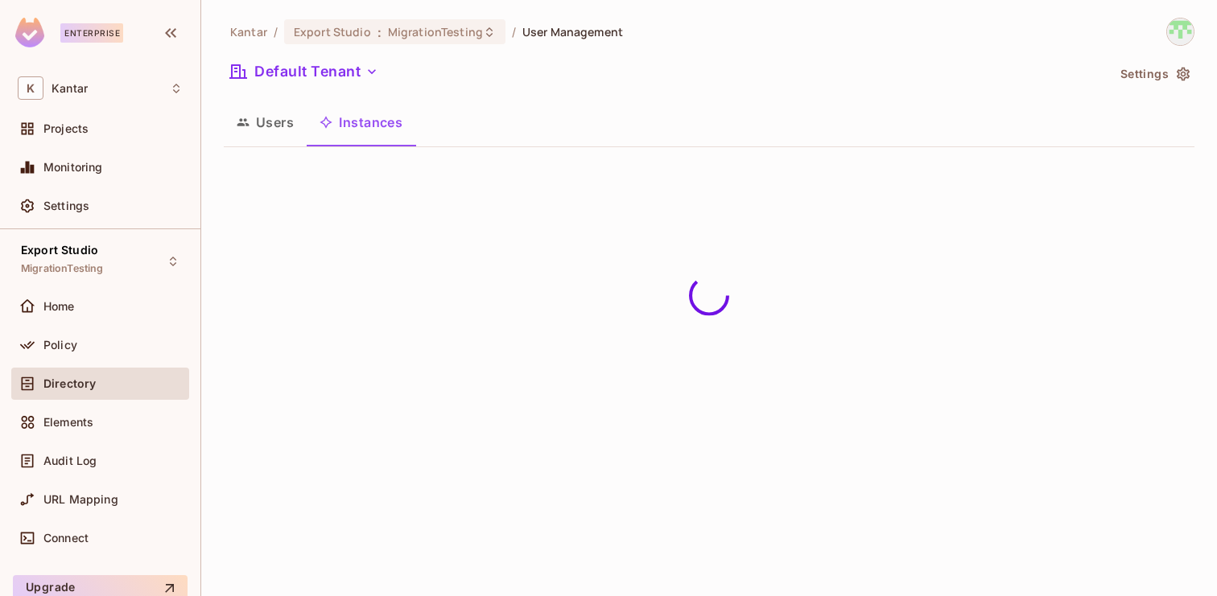
scroll to position [0, 0]
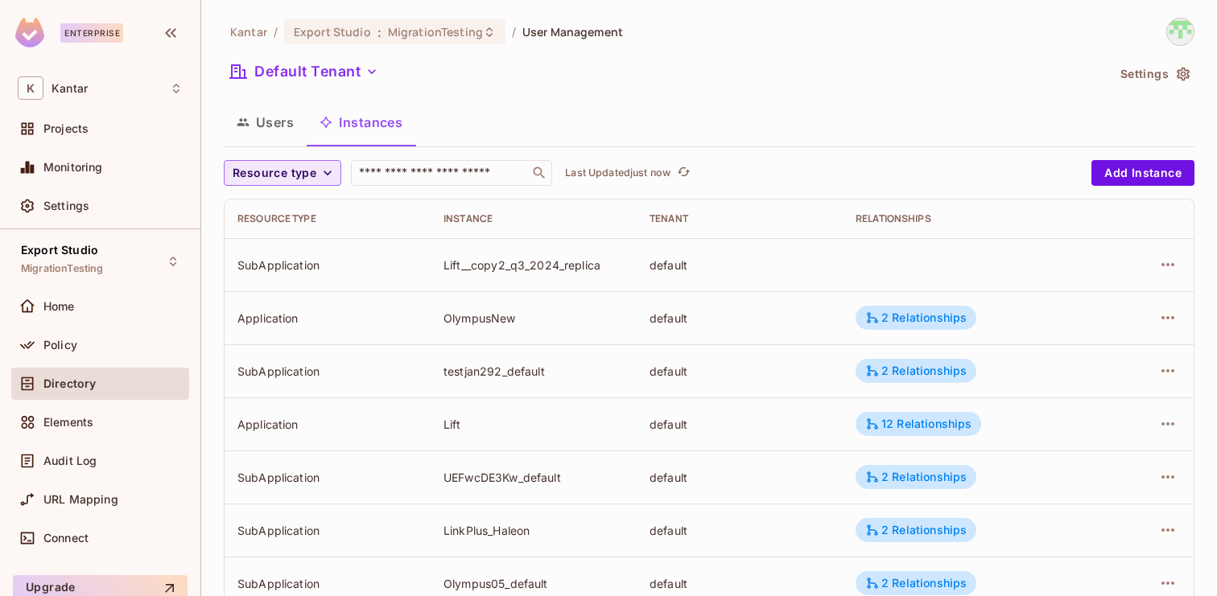
click at [314, 175] on span "Resource type" at bounding box center [275, 173] width 84 height 20
click at [302, 212] on span "Application" at bounding box center [278, 209] width 82 height 15
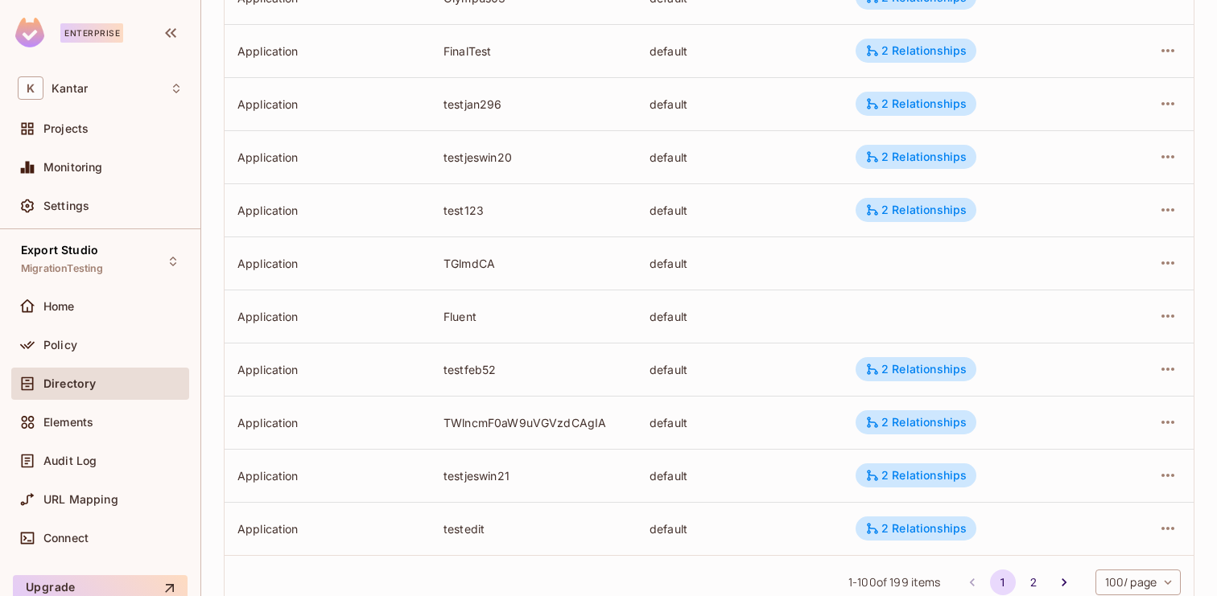
scroll to position [5044, 0]
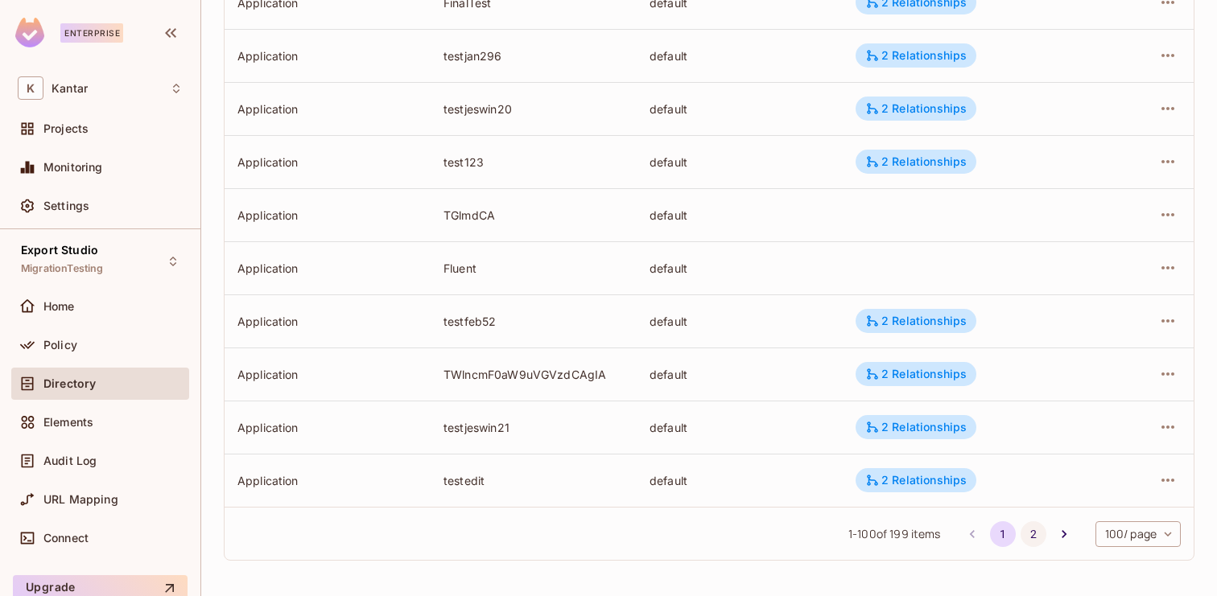
click at [1027, 542] on button "2" at bounding box center [1034, 535] width 26 height 26
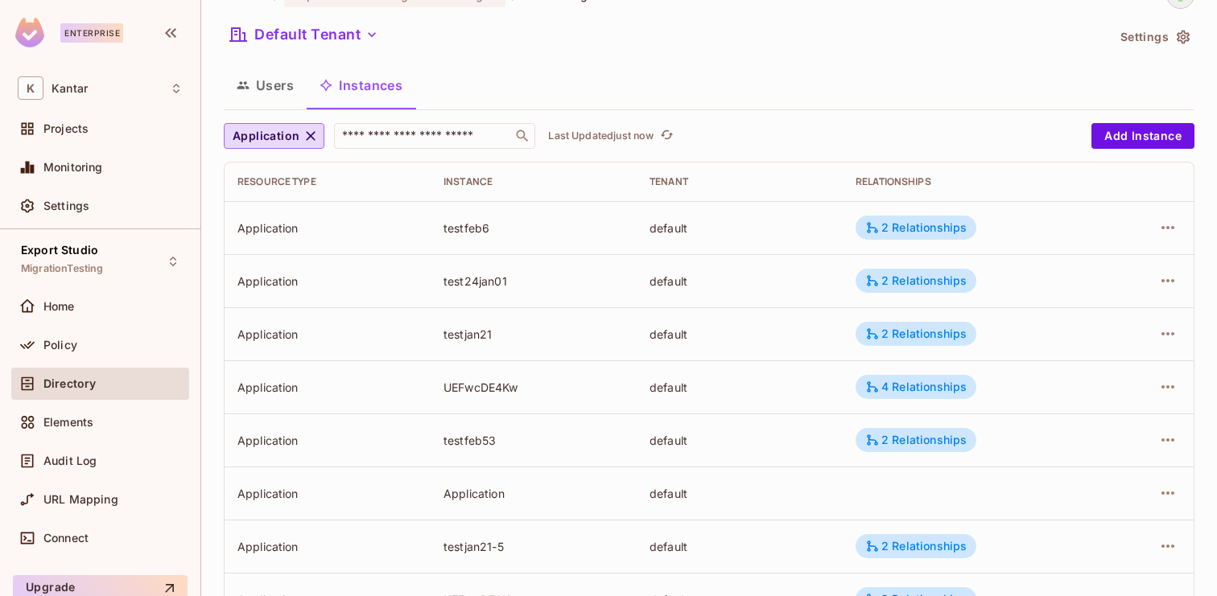
scroll to position [0, 0]
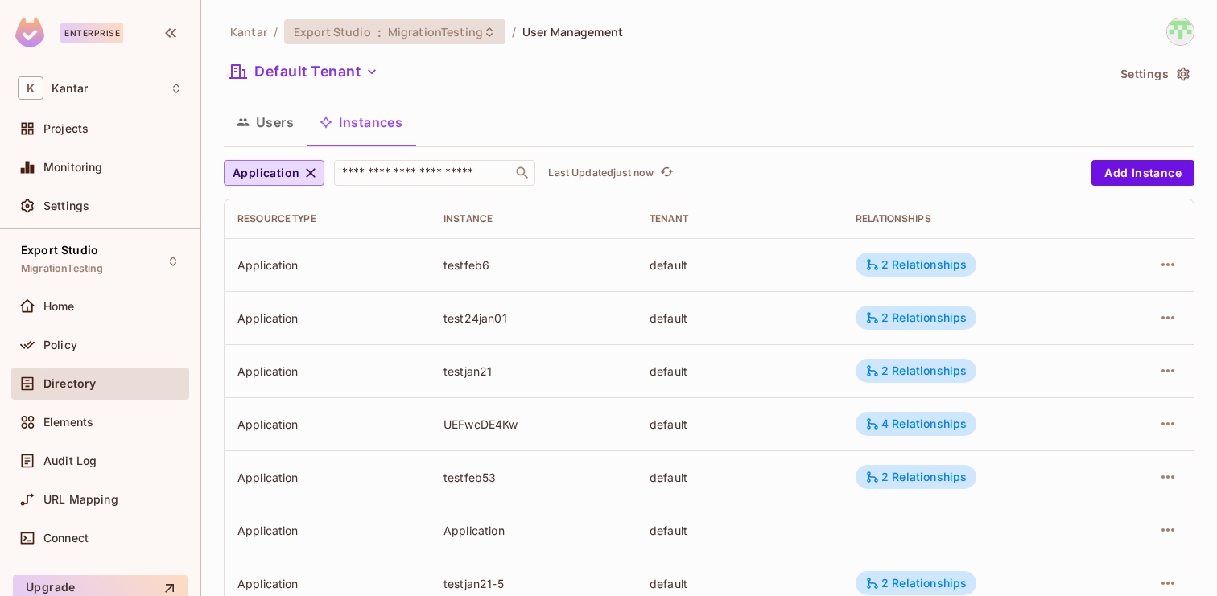
click at [448, 31] on span "MigrationTesting" at bounding box center [435, 31] width 95 height 15
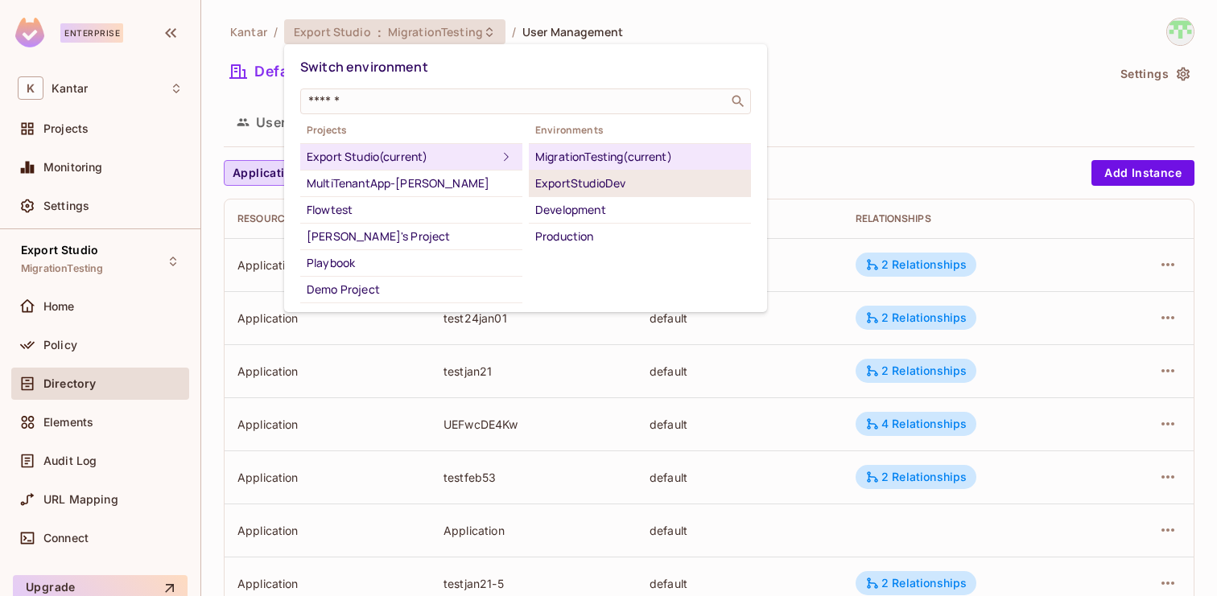
click at [603, 187] on div "ExportStudioDev" at bounding box center [639, 183] width 209 height 19
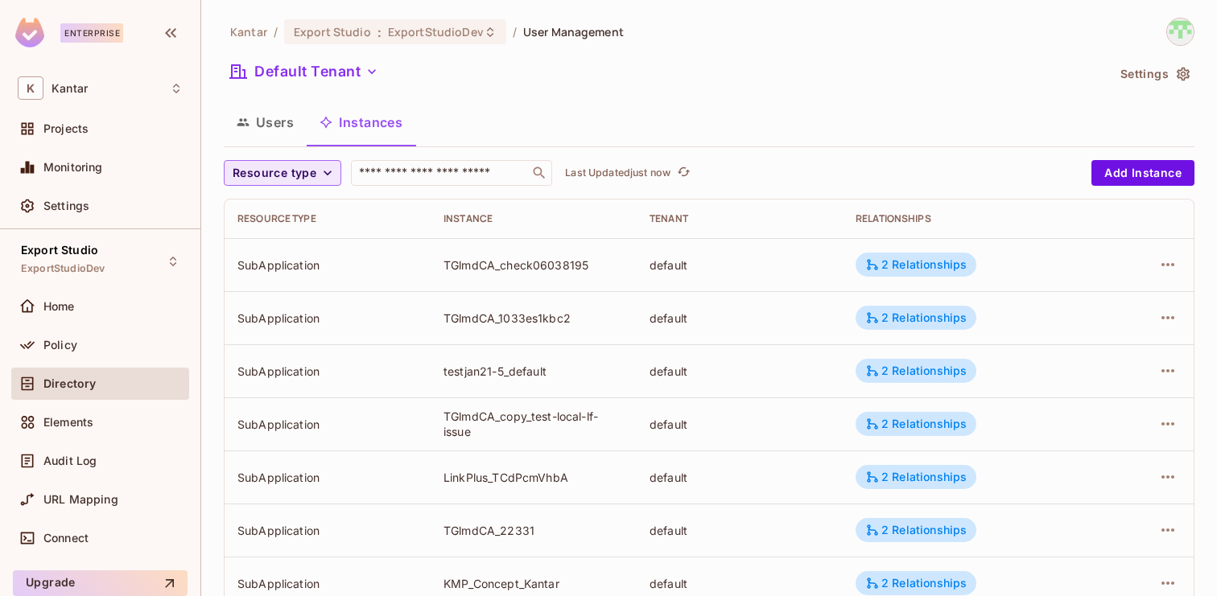
click at [299, 179] on span "Resource type" at bounding box center [275, 173] width 84 height 20
click at [288, 241] on span "Application" at bounding box center [278, 244] width 82 height 15
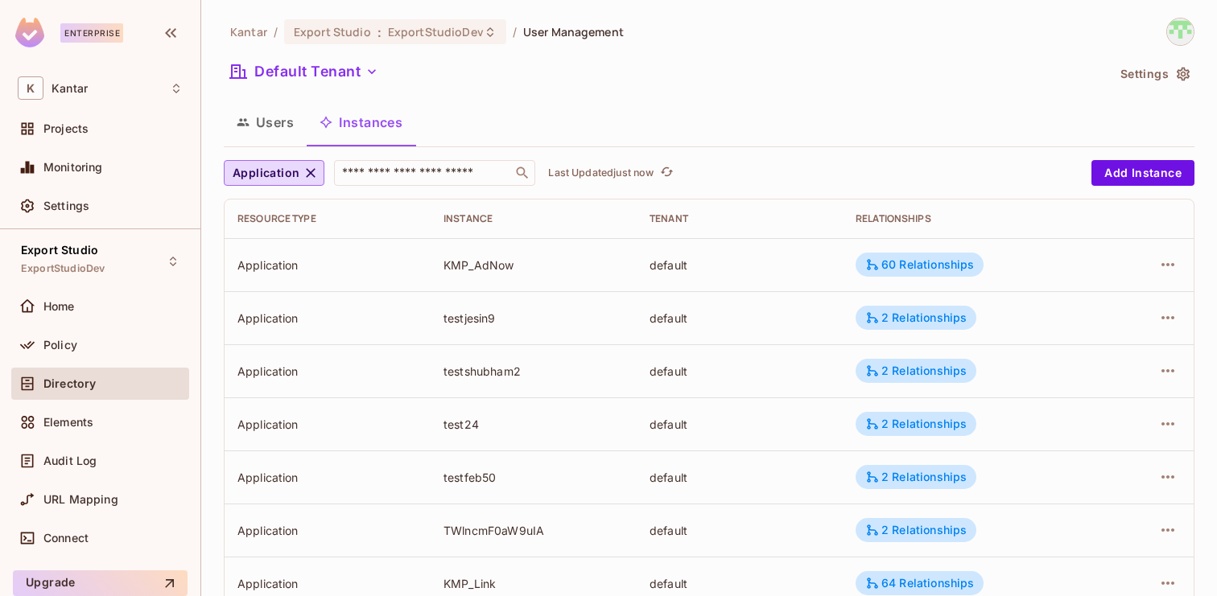
click at [587, 118] on div "Users Instances" at bounding box center [709, 122] width 971 height 40
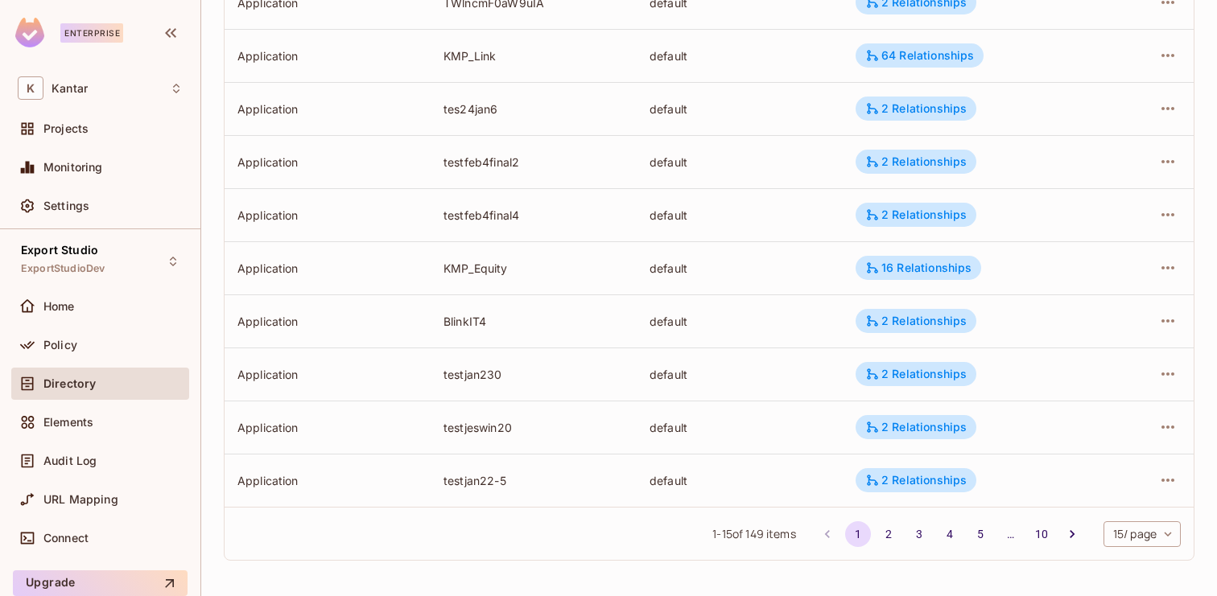
click at [1101, 522] on body "Enterprise K Kantar Projects Monitoring Settings Export Studio ExportStudioDev …" at bounding box center [608, 298] width 1217 height 596
click at [1127, 553] on li "100 / page" at bounding box center [1140, 560] width 80 height 34
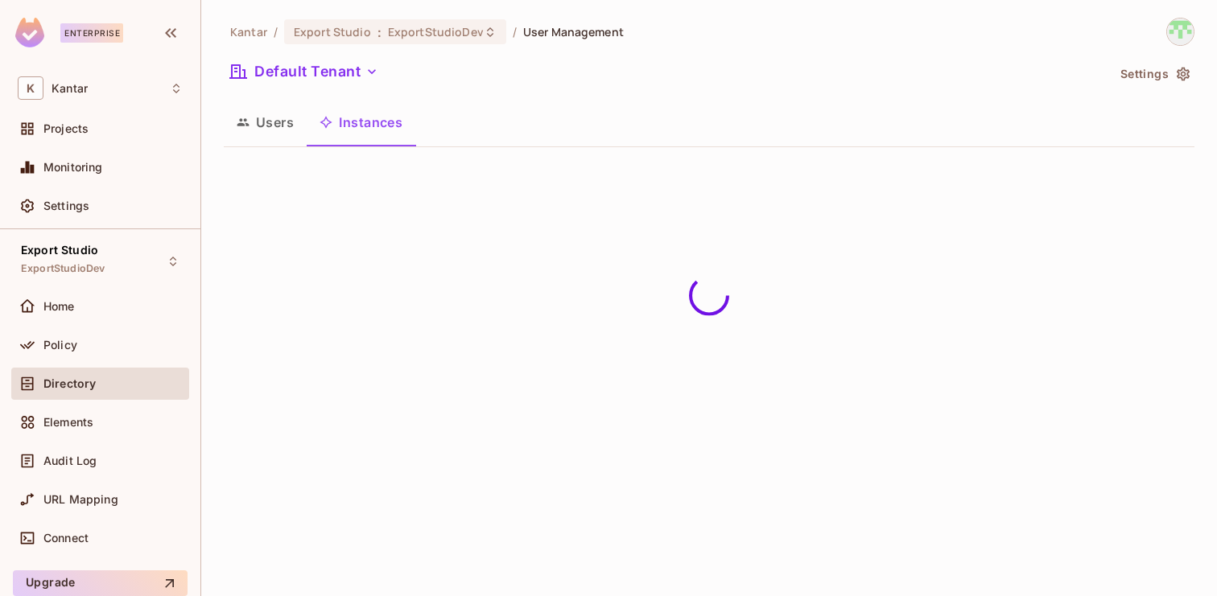
scroll to position [0, 0]
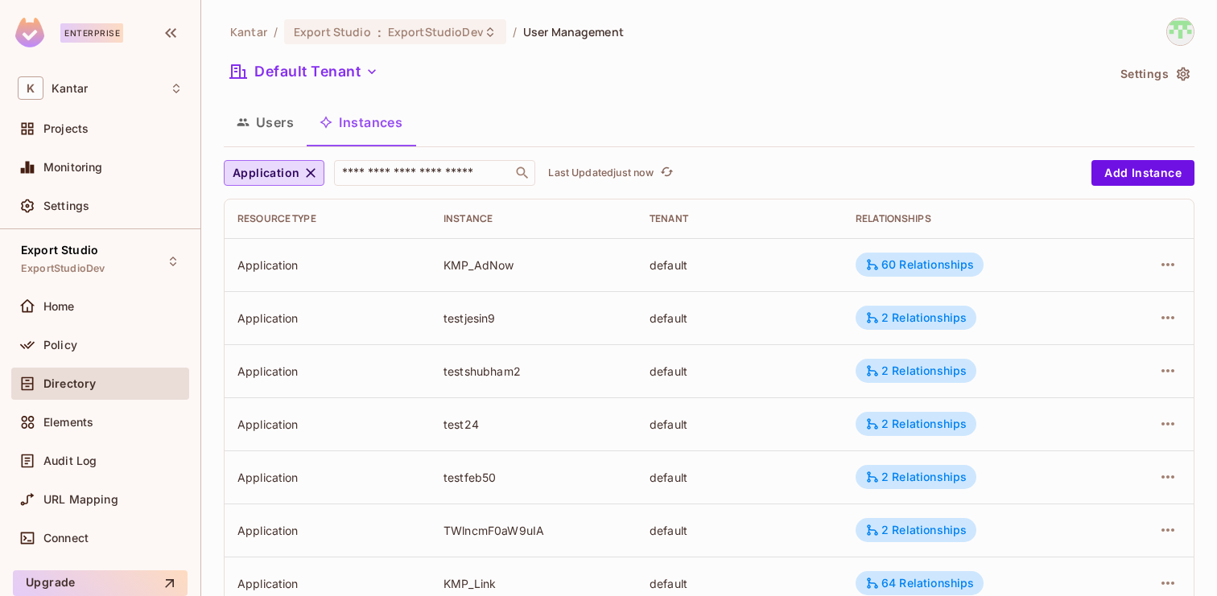
click at [551, 102] on div "Users Instances" at bounding box center [709, 122] width 971 height 40
click at [440, 32] on span "ExportStudioDev" at bounding box center [436, 31] width 96 height 15
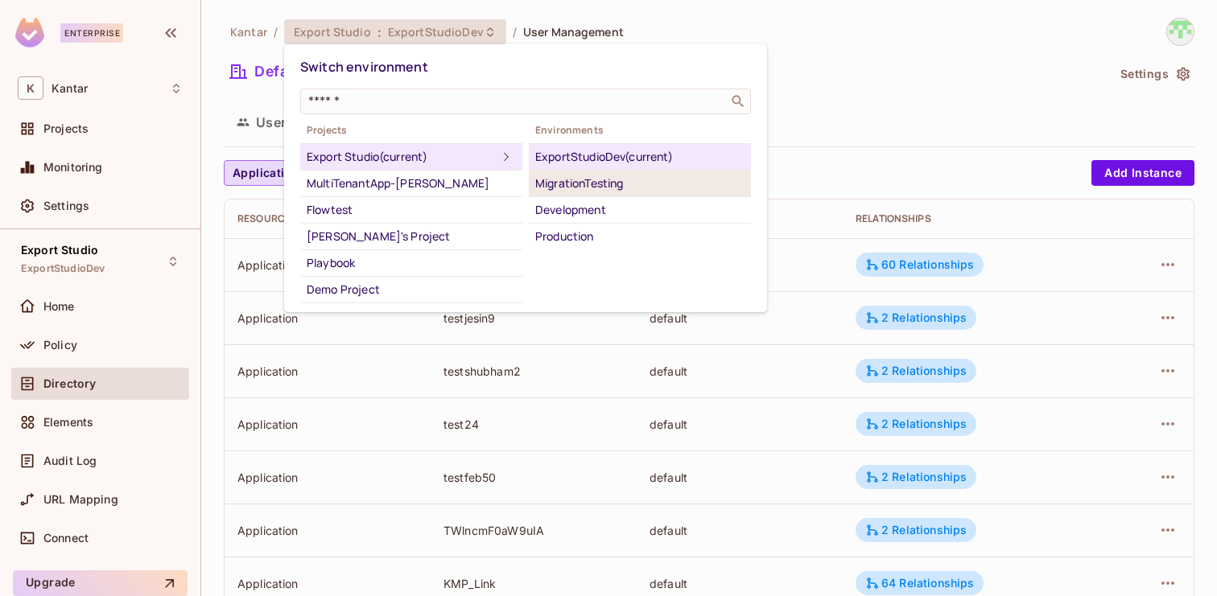
click at [583, 179] on div "MigrationTesting" at bounding box center [639, 183] width 209 height 19
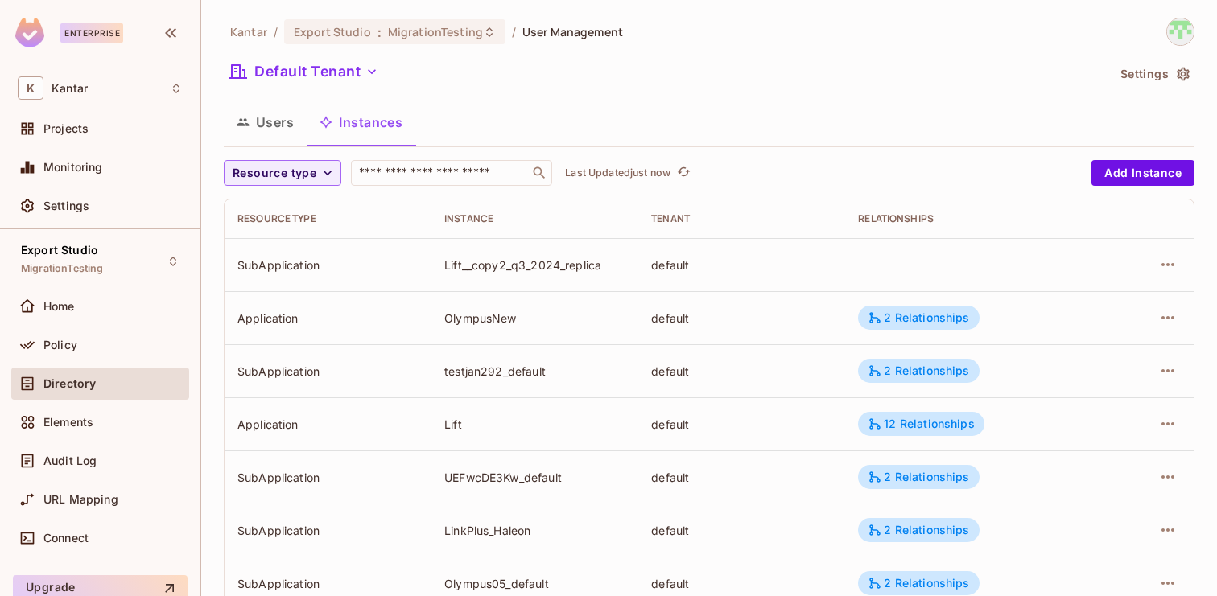
scroll to position [528, 0]
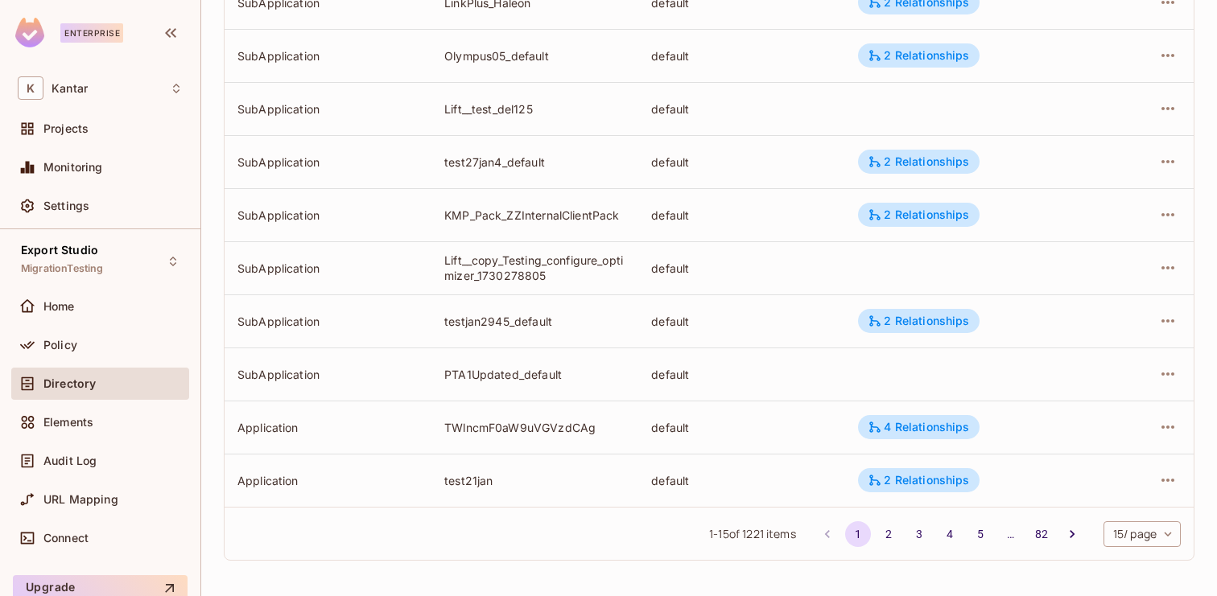
click at [1138, 543] on body "Enterprise K Kantar Projects Monitoring Settings Export Studio MigrationTesting…" at bounding box center [608, 298] width 1217 height 596
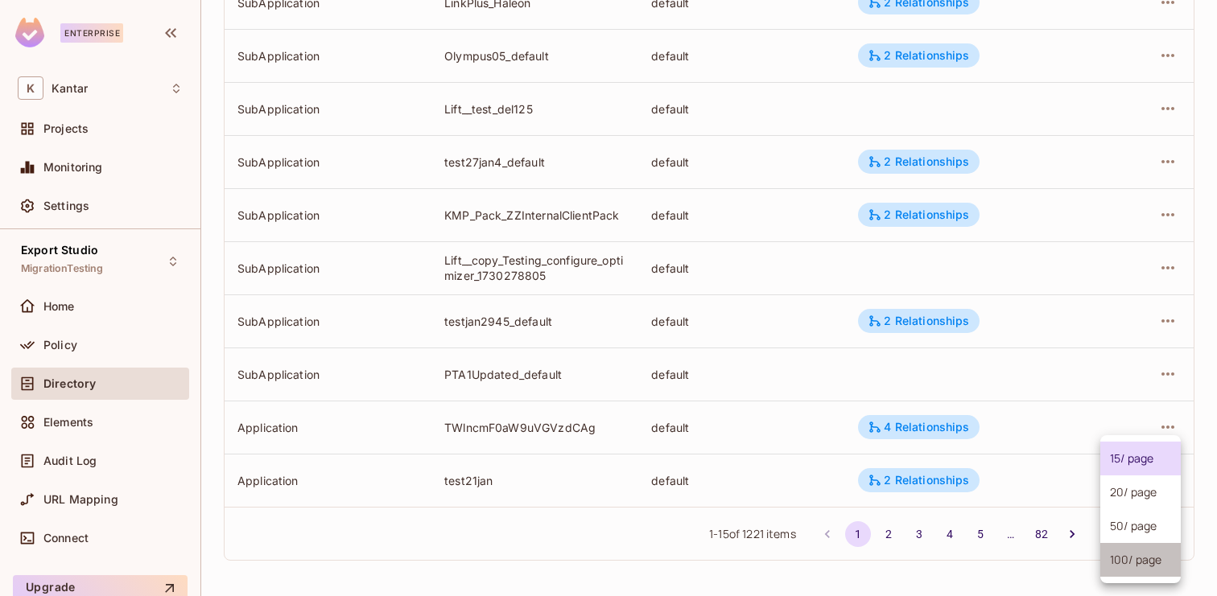
click at [1132, 563] on li "100 / page" at bounding box center [1140, 560] width 80 height 34
type input "***"
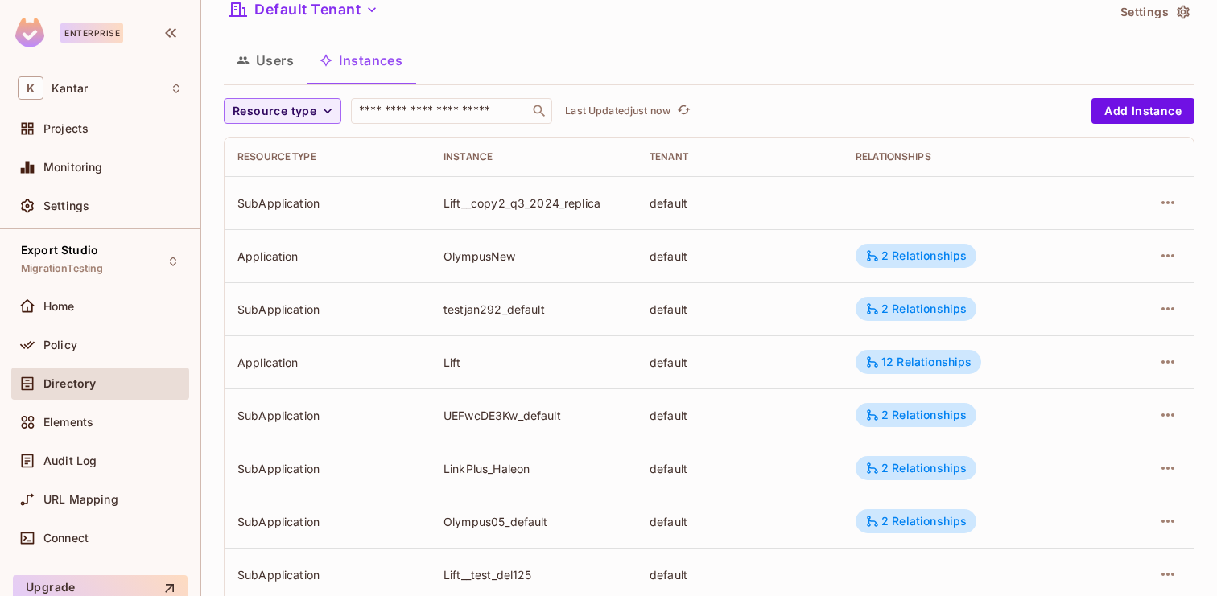
scroll to position [0, 0]
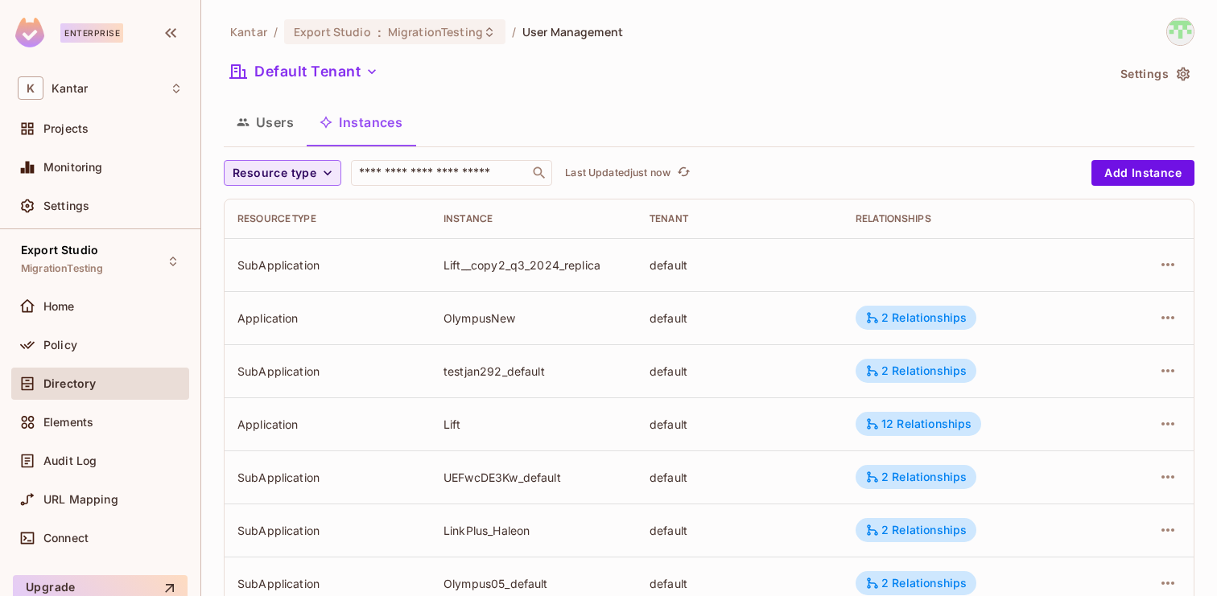
click at [312, 172] on span "Resource type" at bounding box center [275, 173] width 84 height 20
click at [297, 216] on span "Application" at bounding box center [278, 209] width 82 height 15
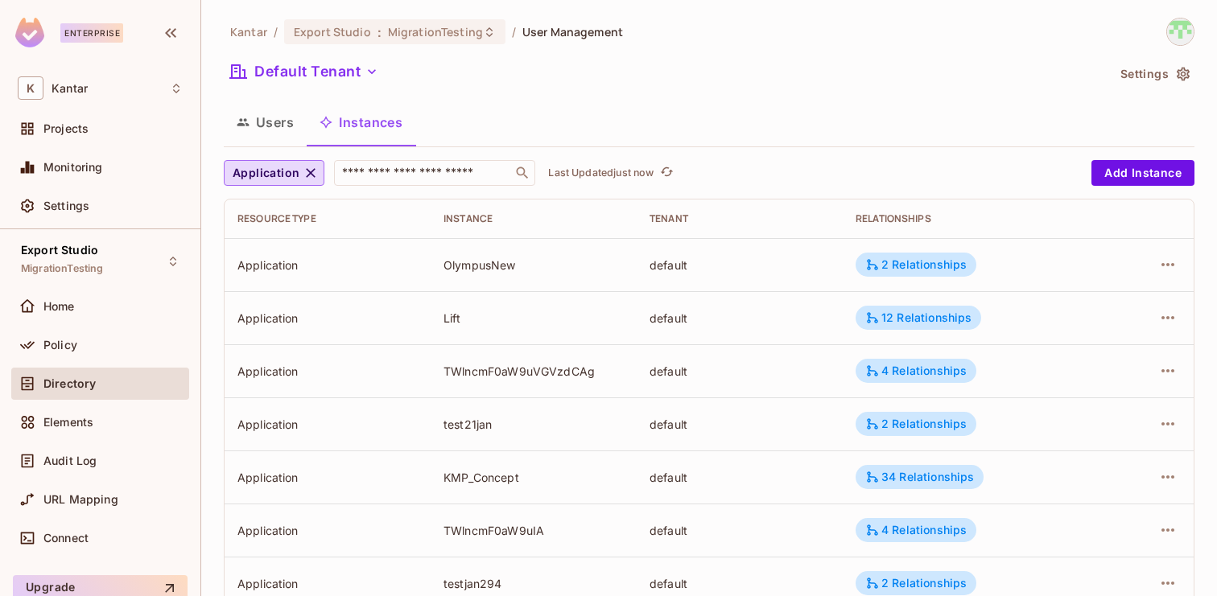
click at [773, 87] on div "Default Tenant" at bounding box center [665, 74] width 882 height 31
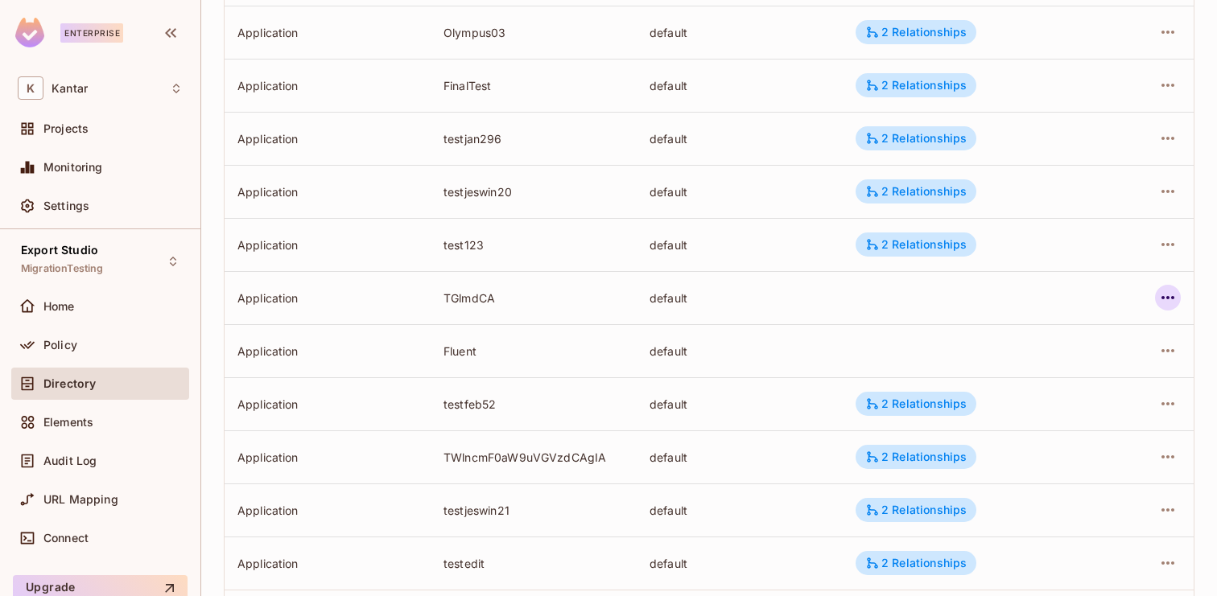
click at [1164, 294] on icon "button" at bounding box center [1167, 297] width 19 height 19
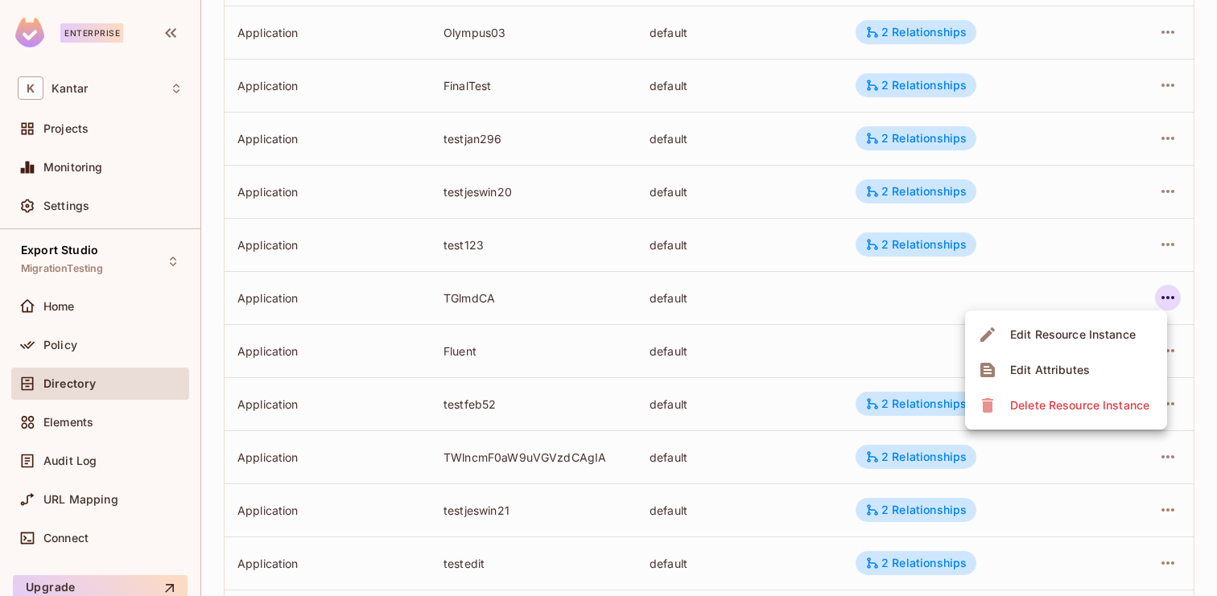
click at [1113, 363] on li "Edit Attributes" at bounding box center [1066, 370] width 202 height 35
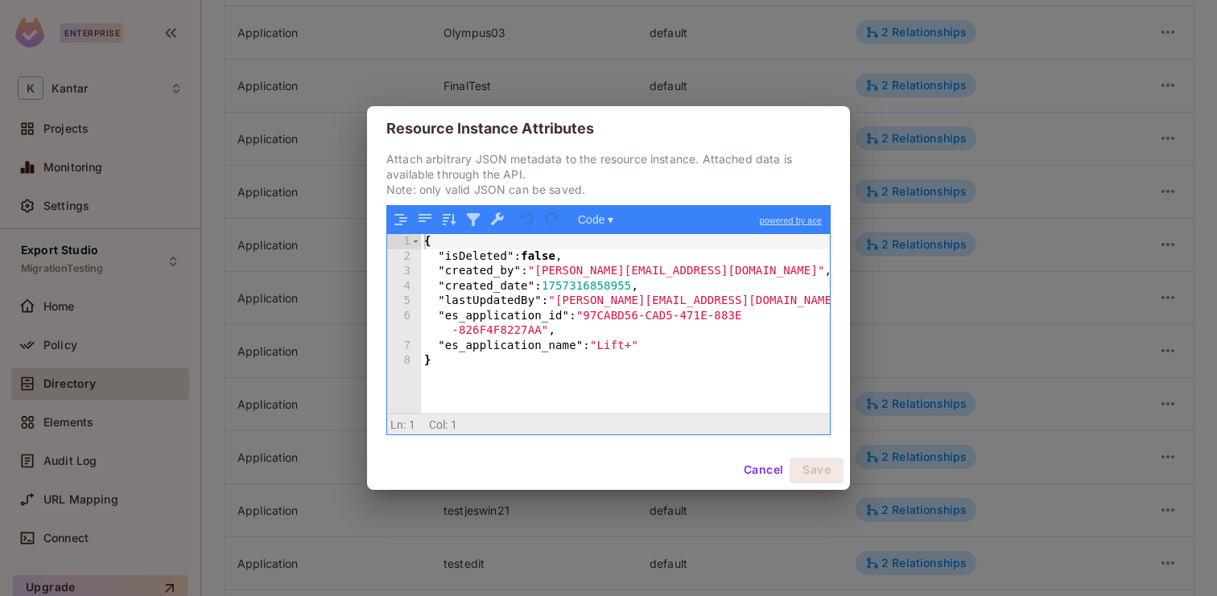
click at [777, 466] on button "Cancel" at bounding box center [763, 471] width 52 height 26
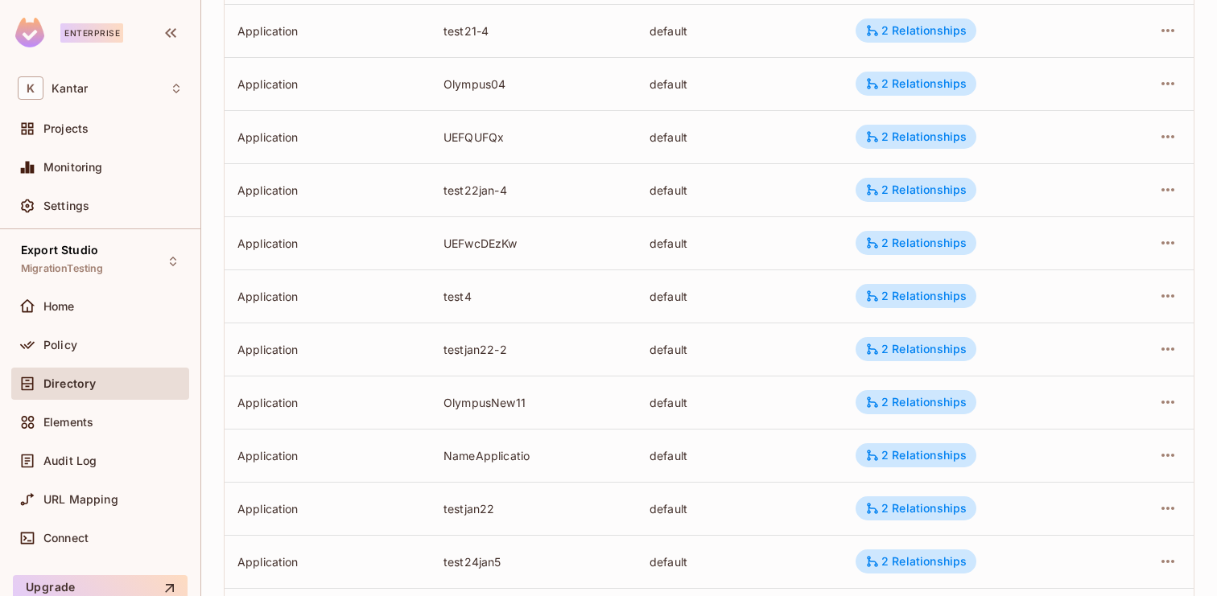
scroll to position [2145, 0]
